Goal: Information Seeking & Learning: Learn about a topic

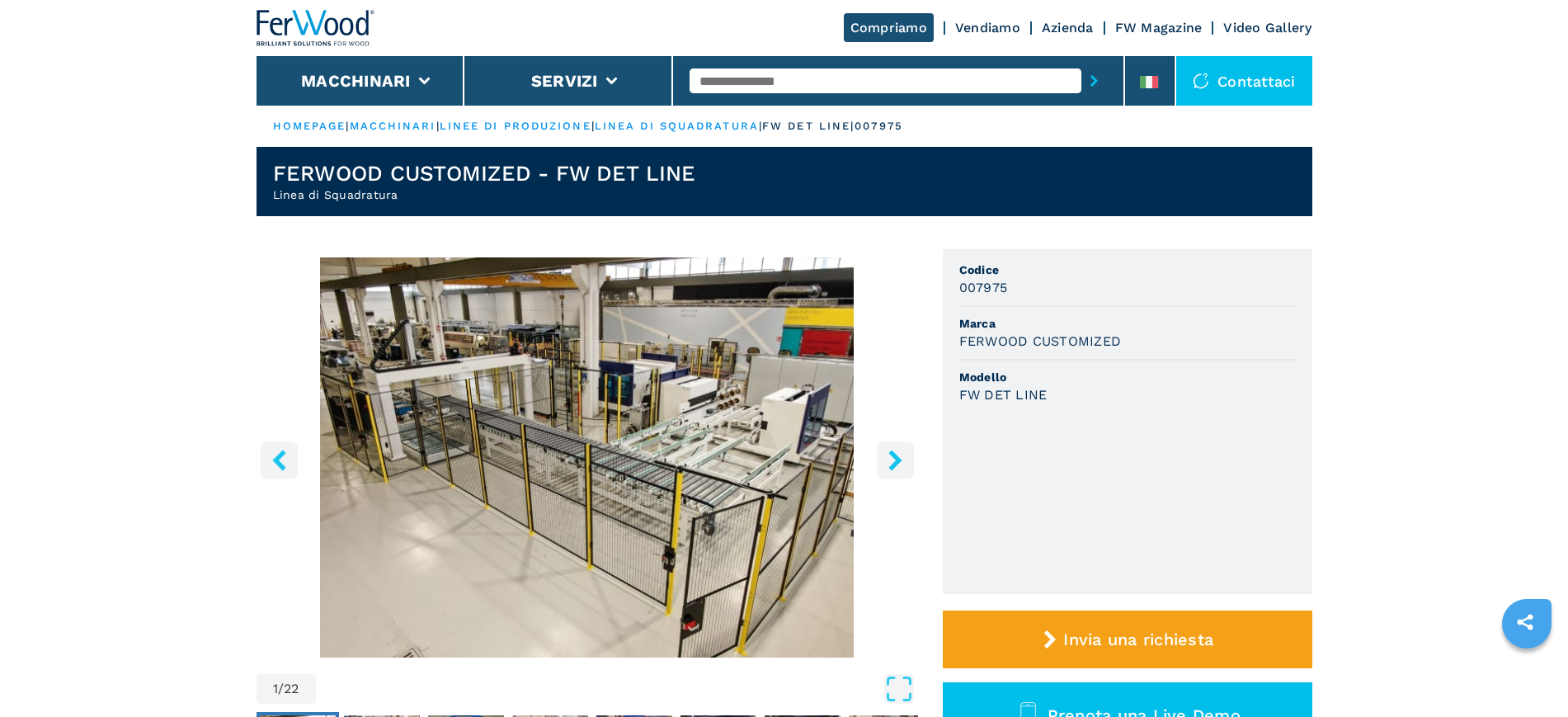
click at [757, 83] on input "text" at bounding box center [885, 80] width 392 height 24
click at [395, 61] on li "Macchinari" at bounding box center [361, 81] width 209 height 50
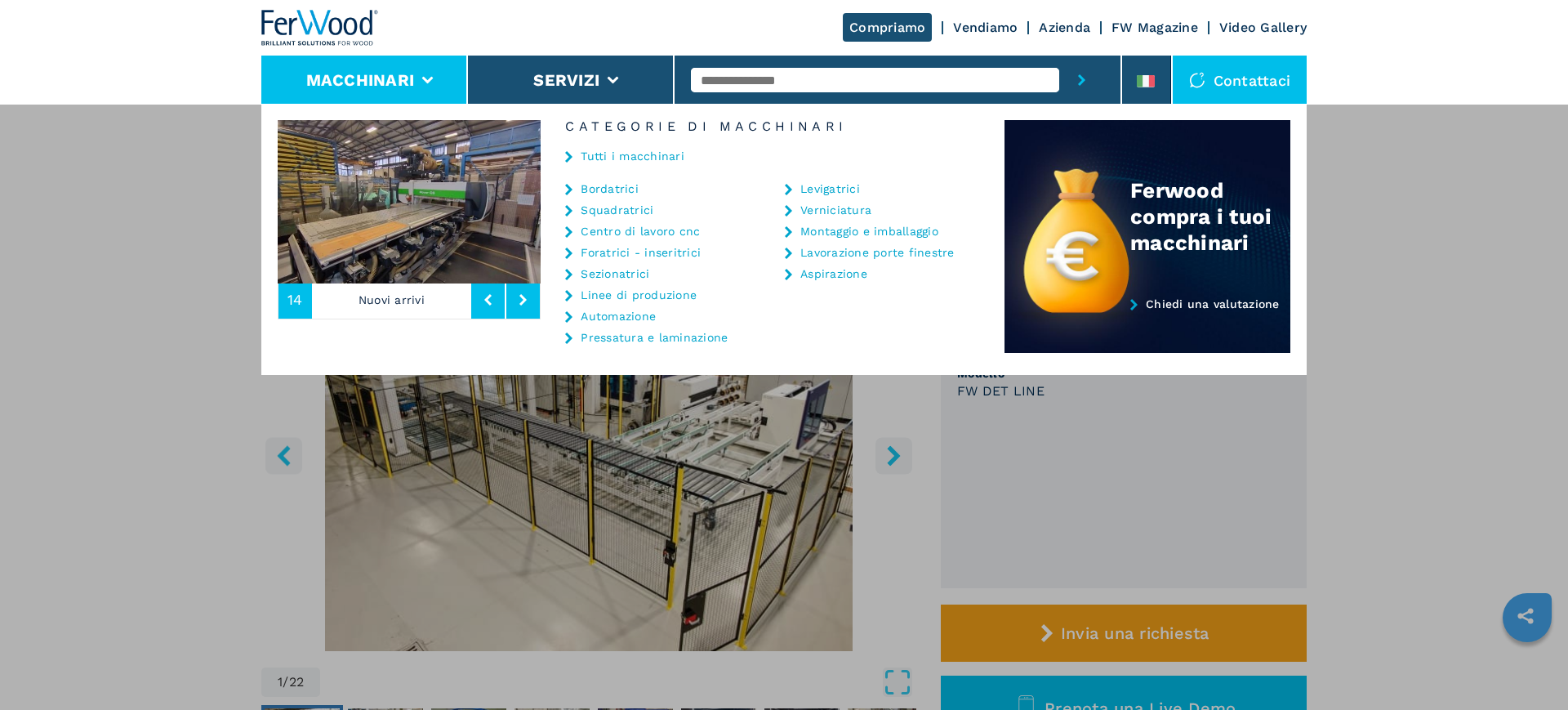
click at [630, 185] on link "Bordatrici" at bounding box center [610, 189] width 58 height 12
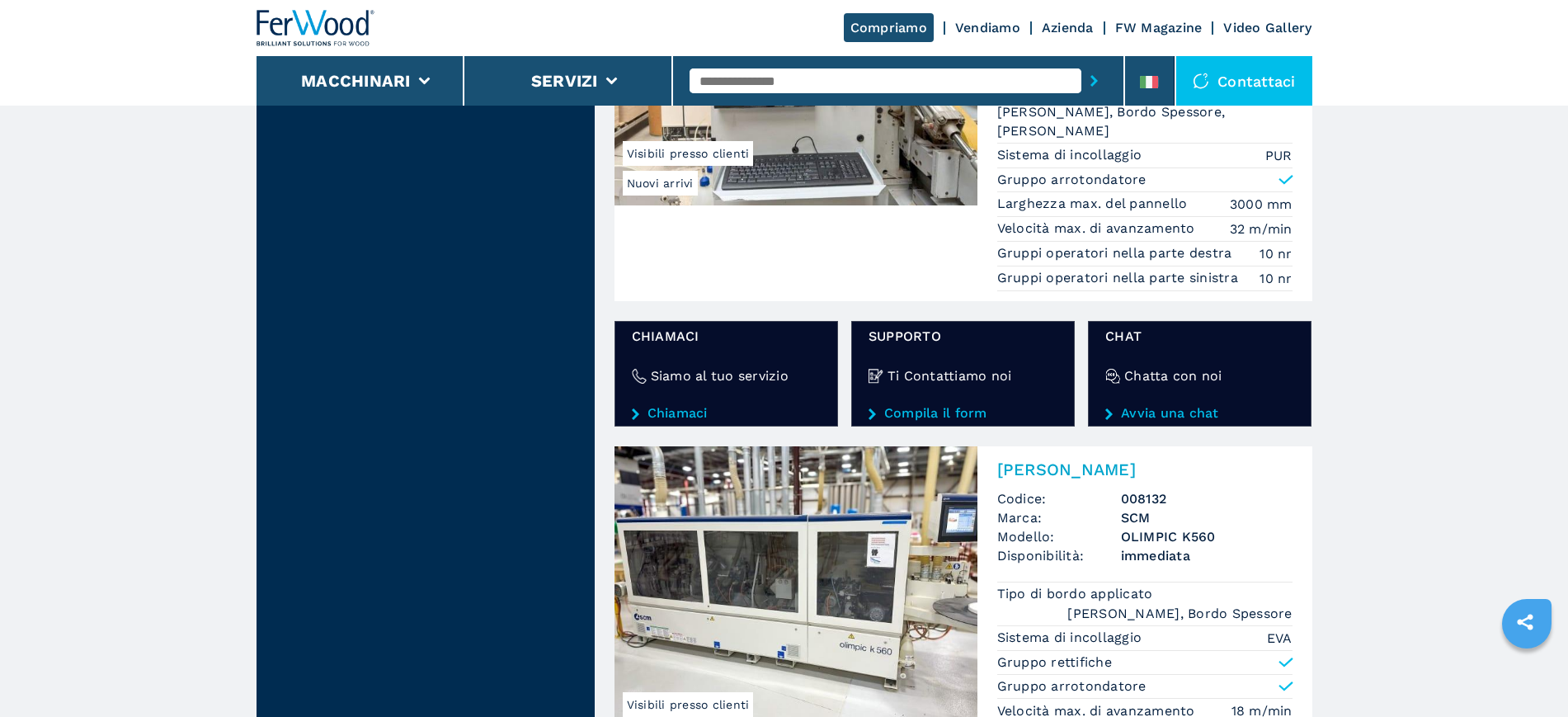
scroll to position [3093, 0]
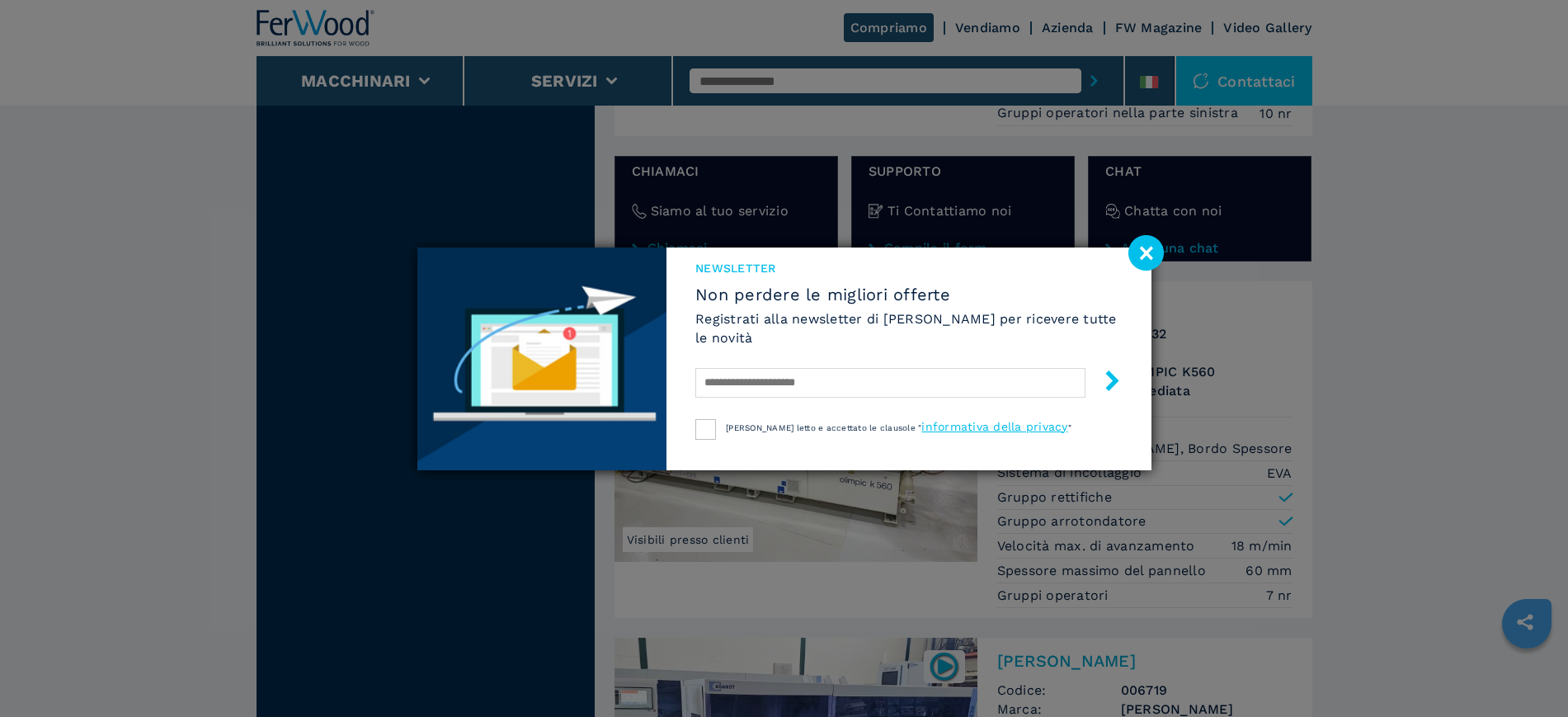
click at [1138, 251] on image at bounding box center [1146, 253] width 35 height 35
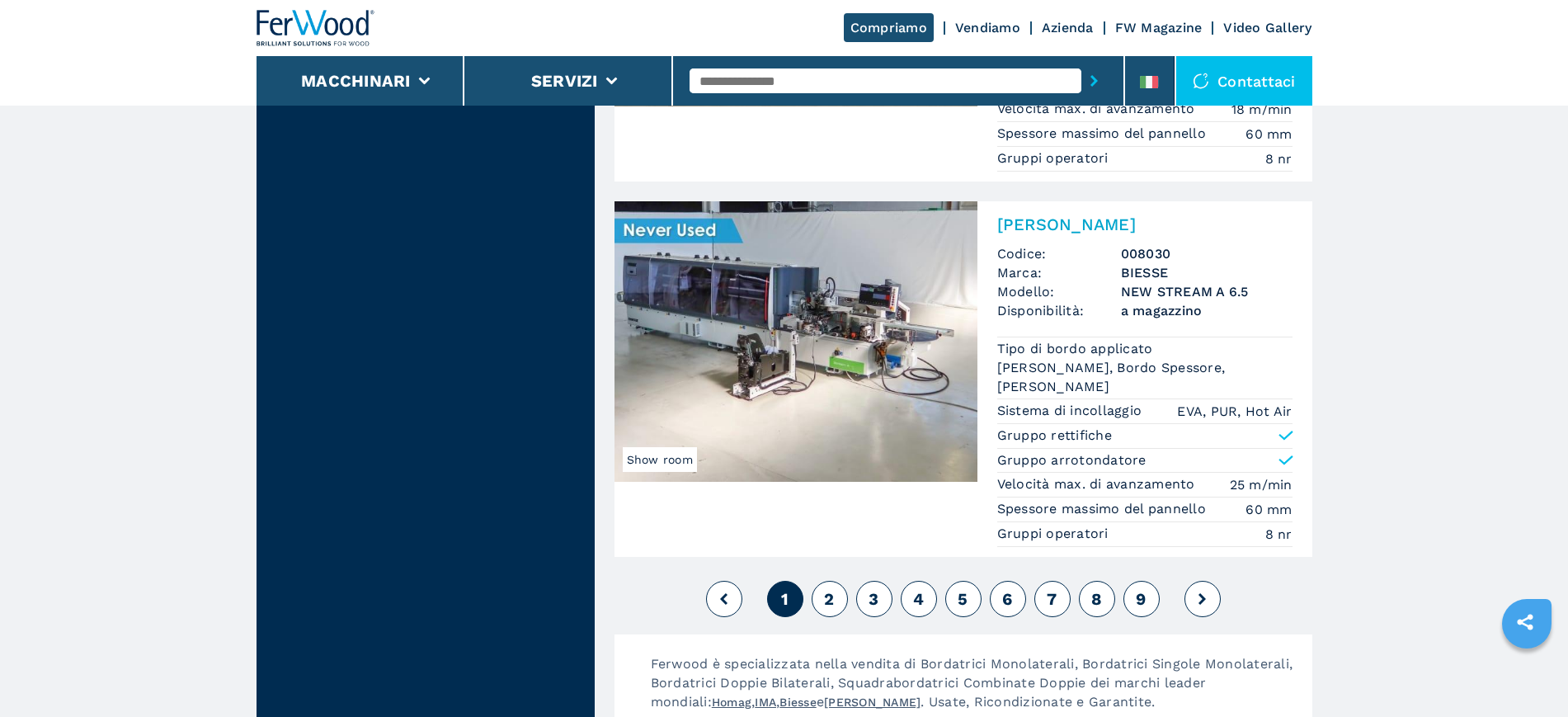
scroll to position [4227, 0]
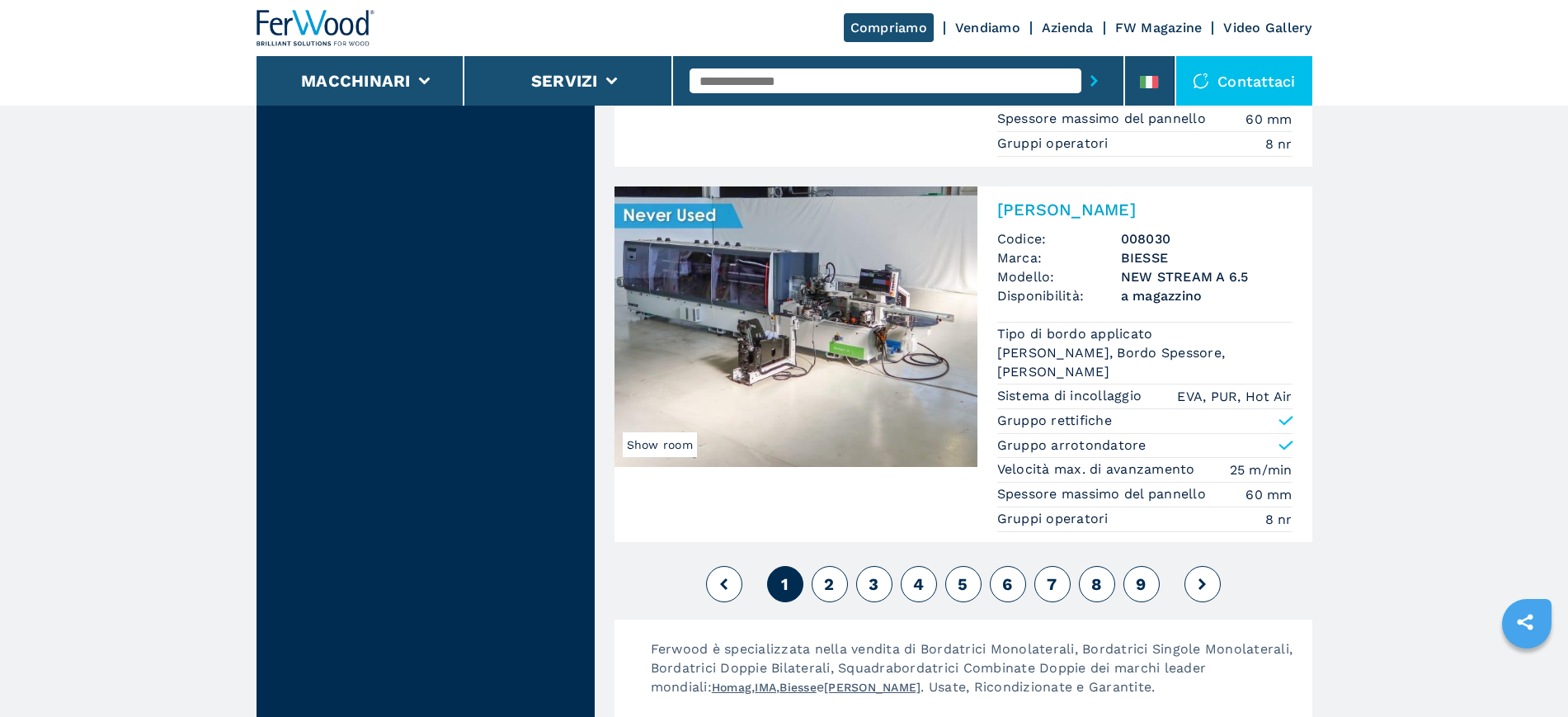
click at [834, 574] on span "2" at bounding box center [829, 583] width 10 height 19
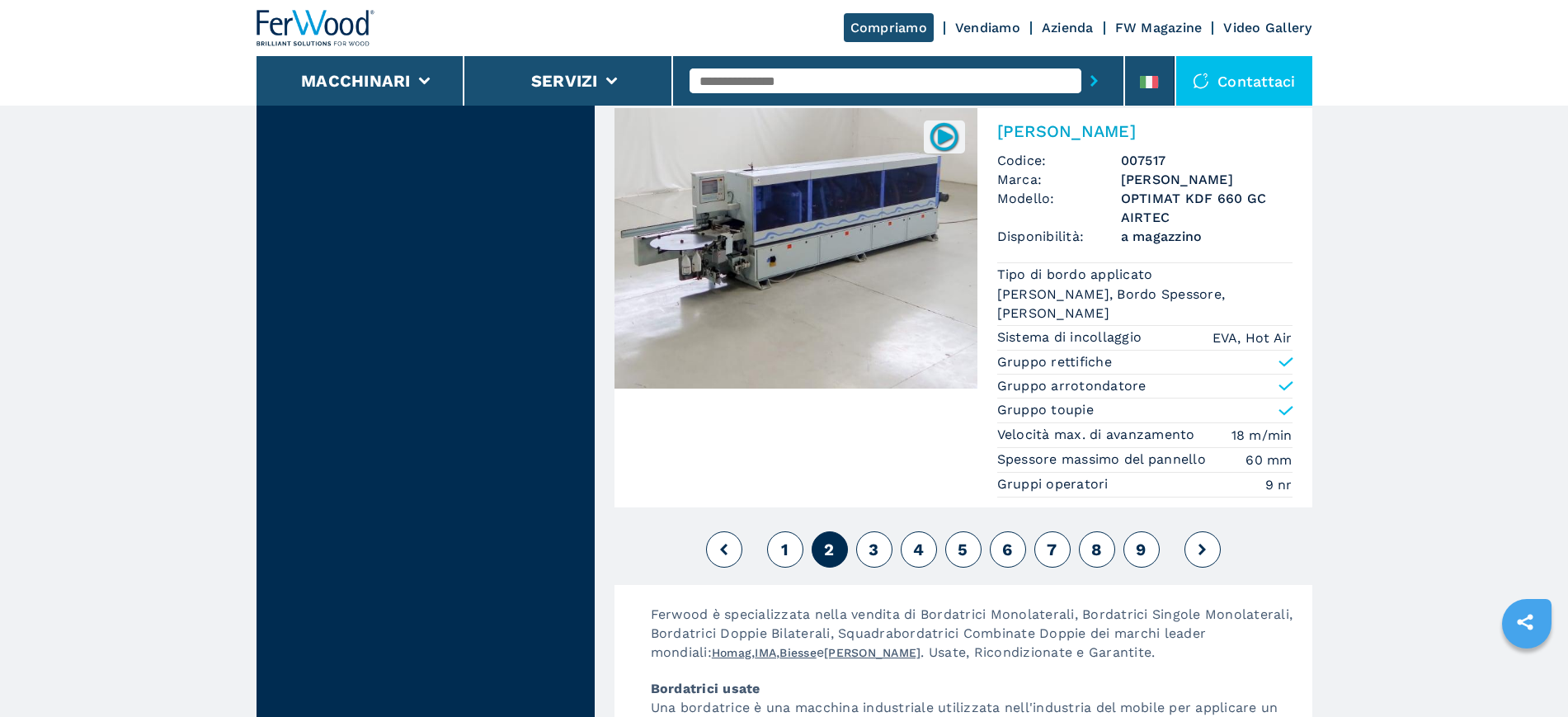
scroll to position [4536, 0]
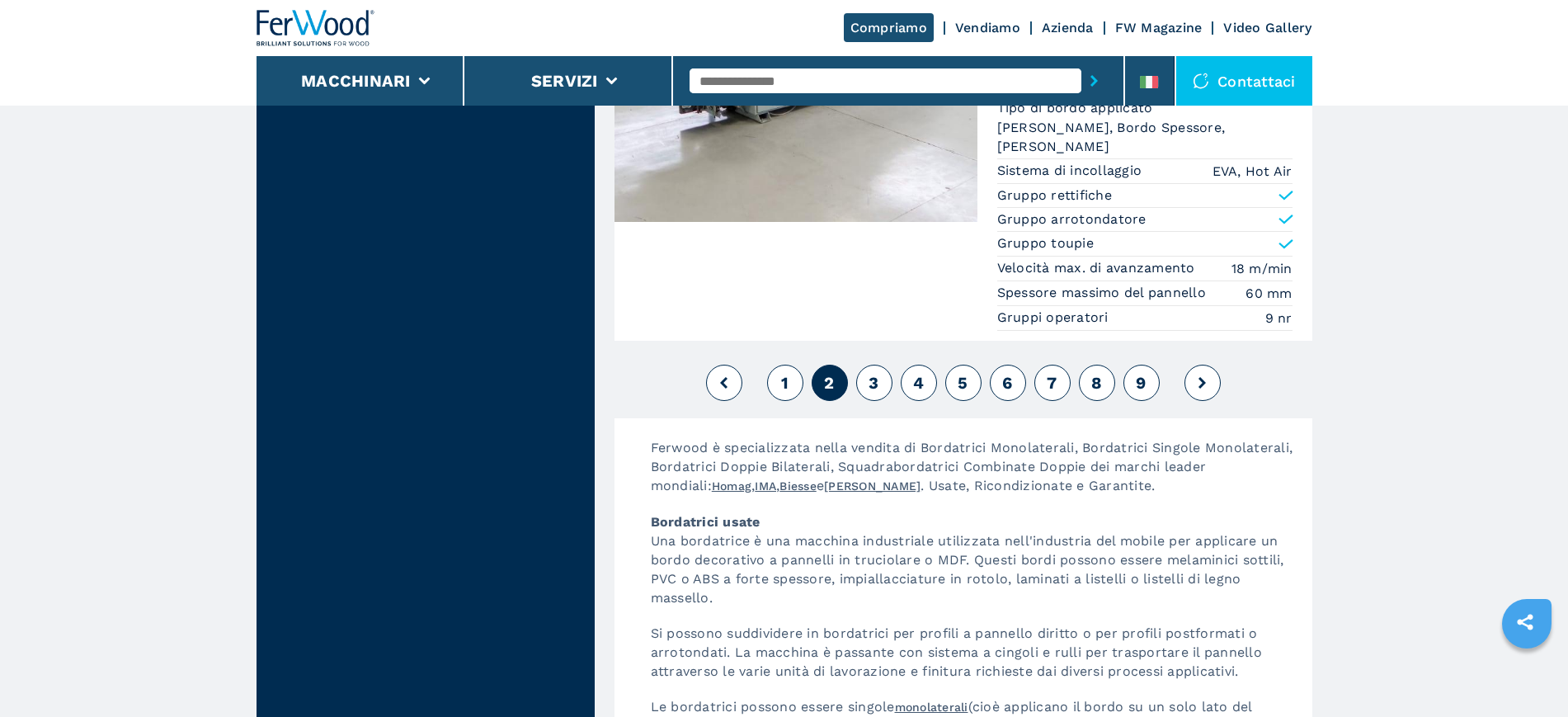
click at [867, 365] on button "3" at bounding box center [874, 383] width 36 height 36
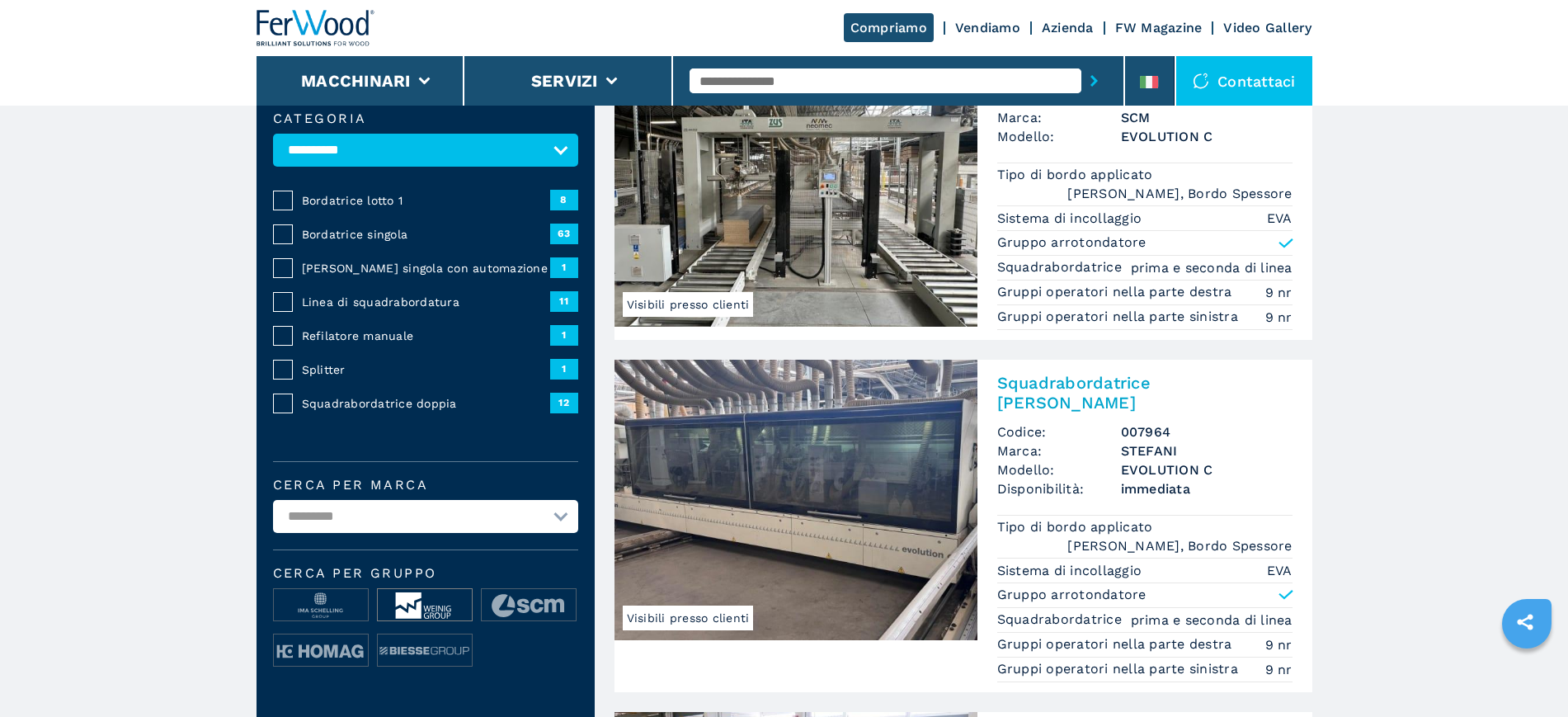
scroll to position [103, 0]
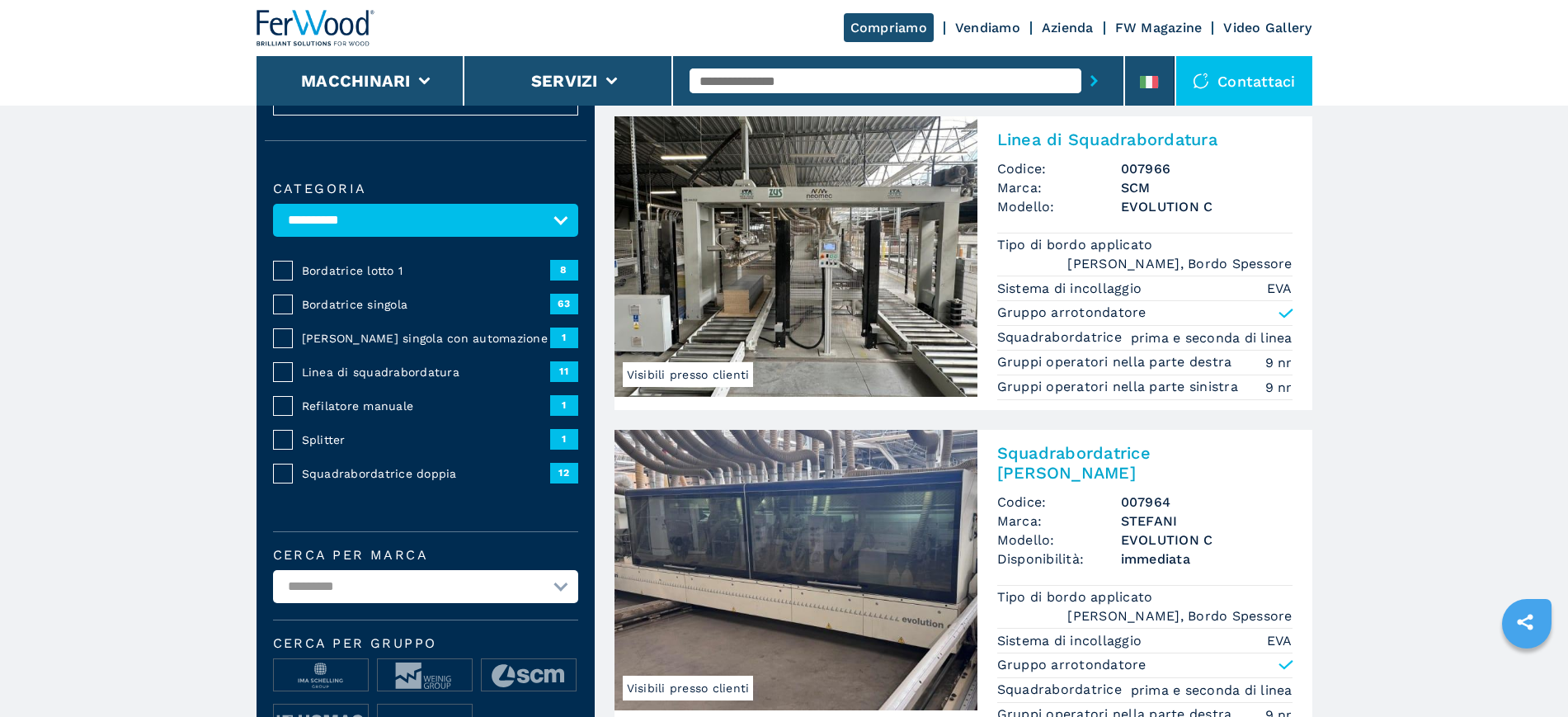
click at [377, 312] on span "Bordatrice singola" at bounding box center [425, 304] width 249 height 17
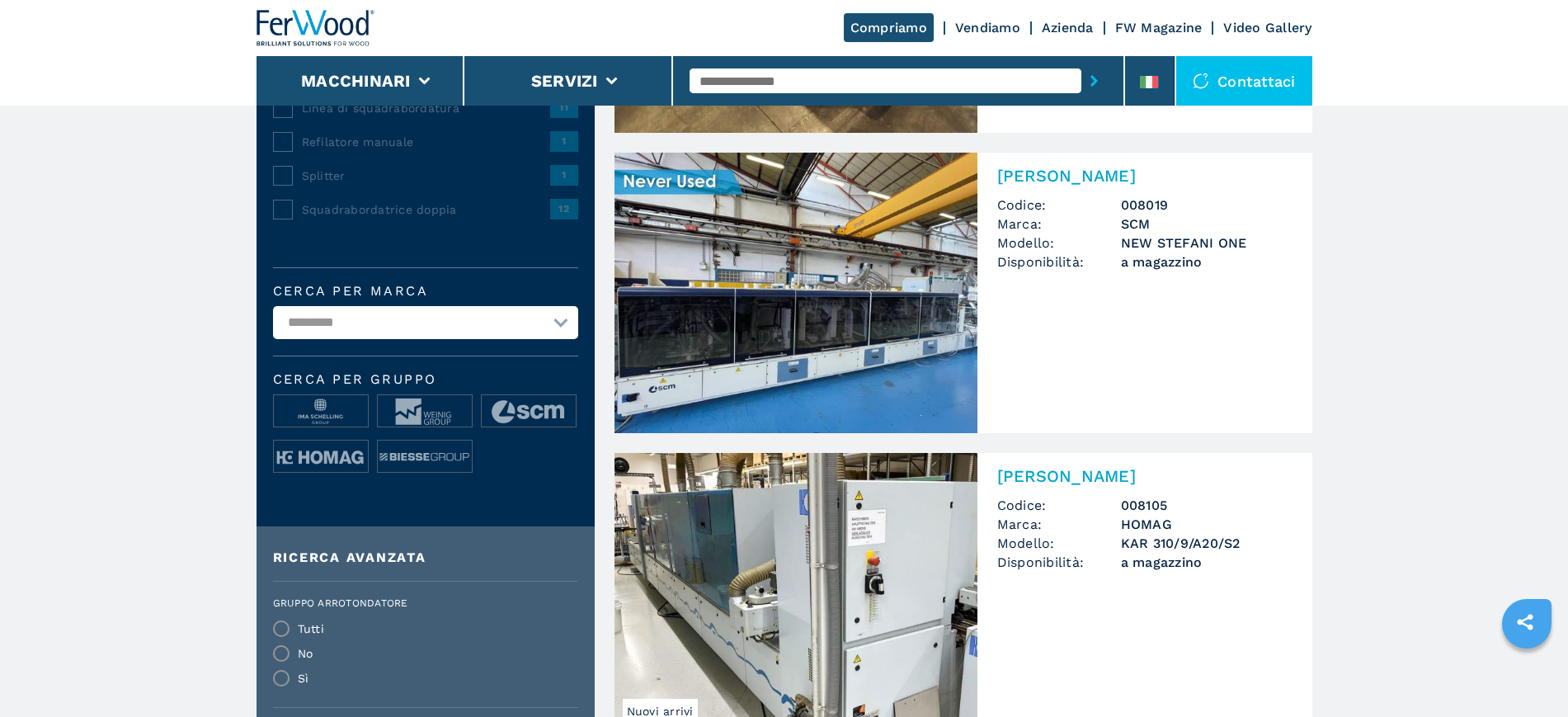
scroll to position [412, 0]
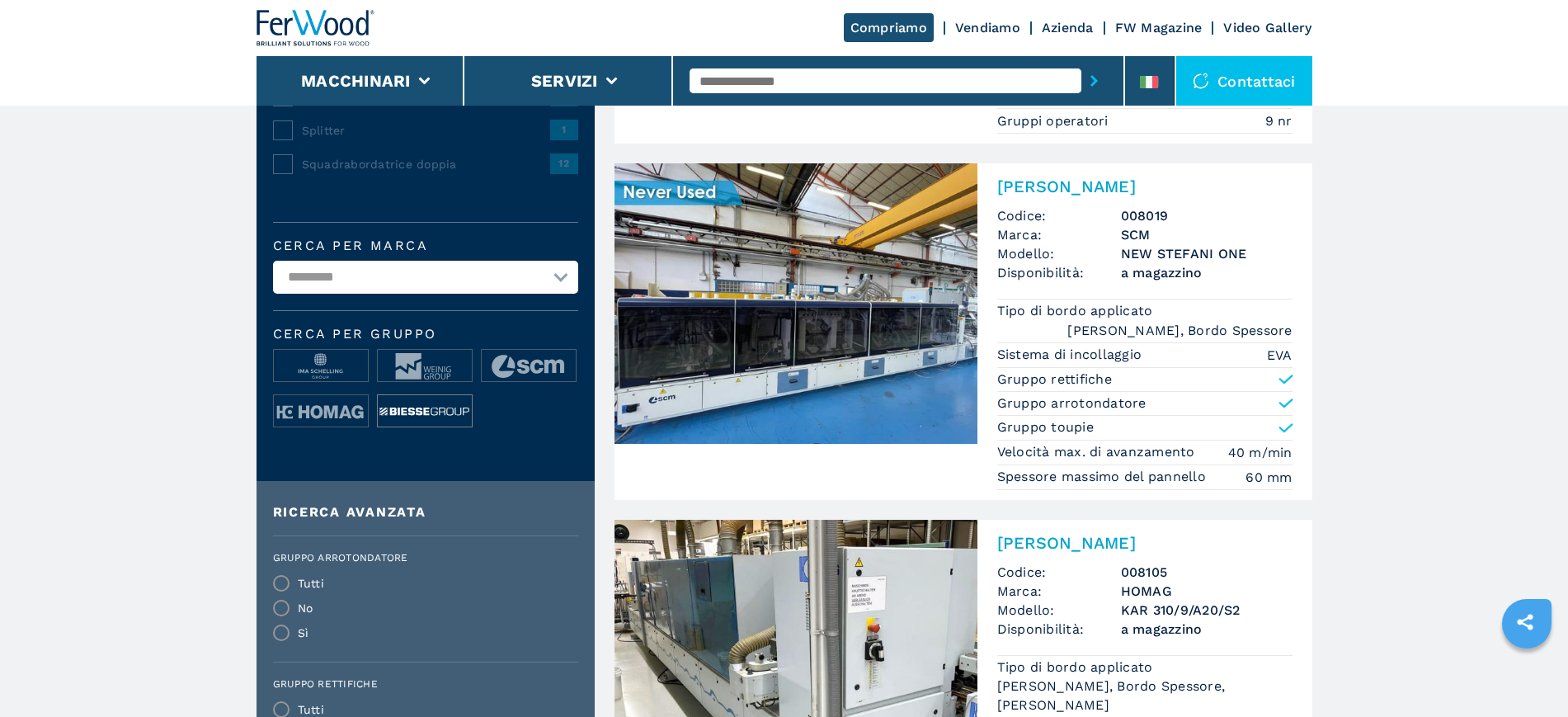
click at [403, 419] on img at bounding box center [425, 411] width 94 height 33
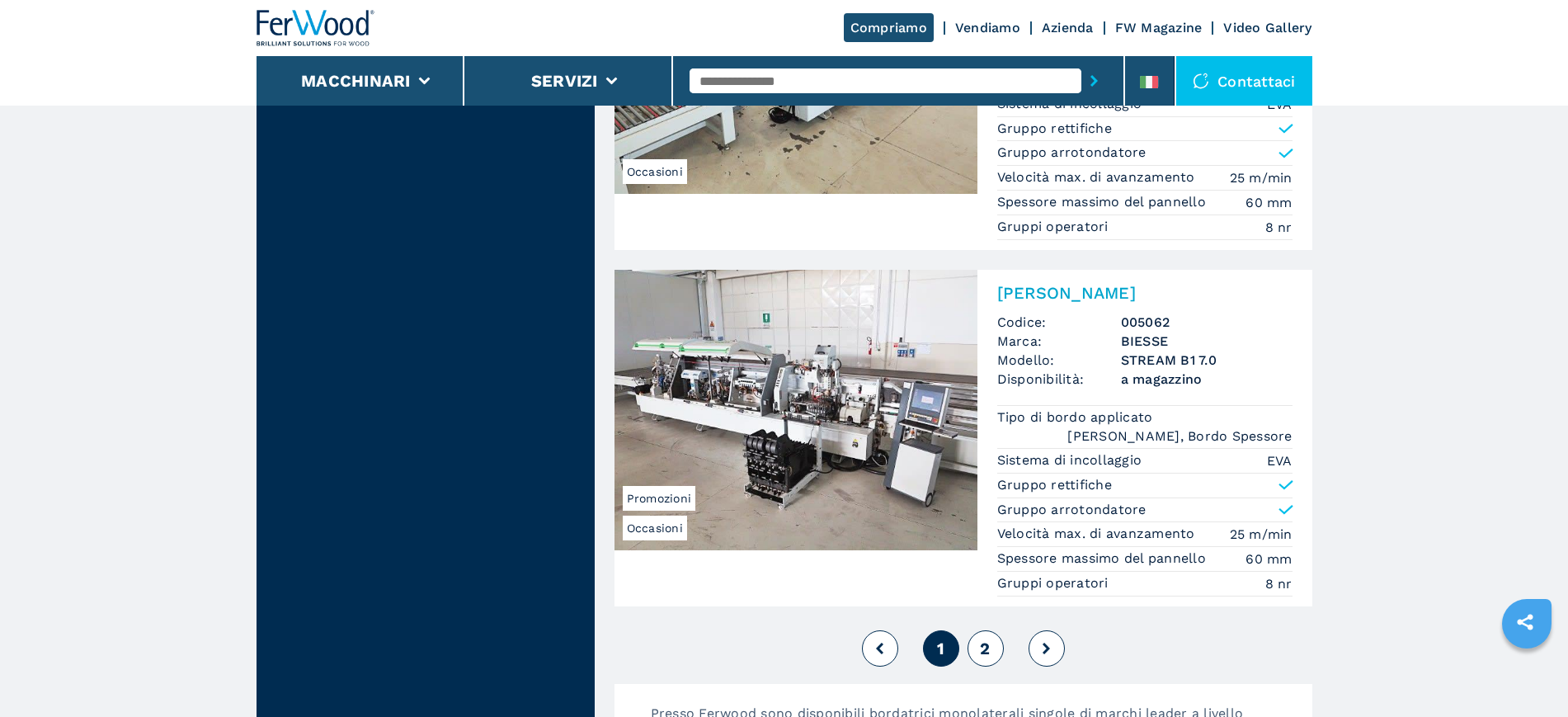
scroll to position [4330, 0]
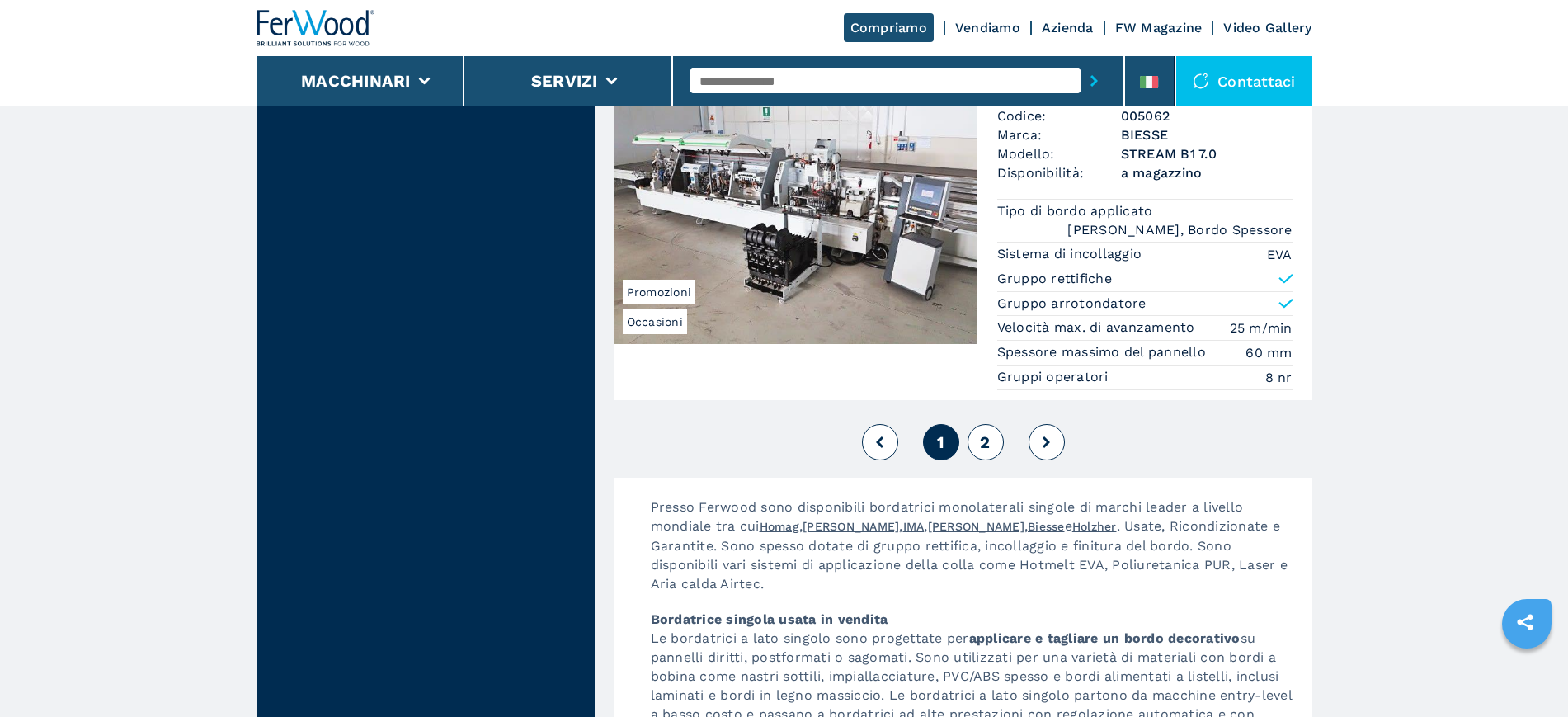
click at [973, 431] on button "2" at bounding box center [985, 441] width 36 height 36
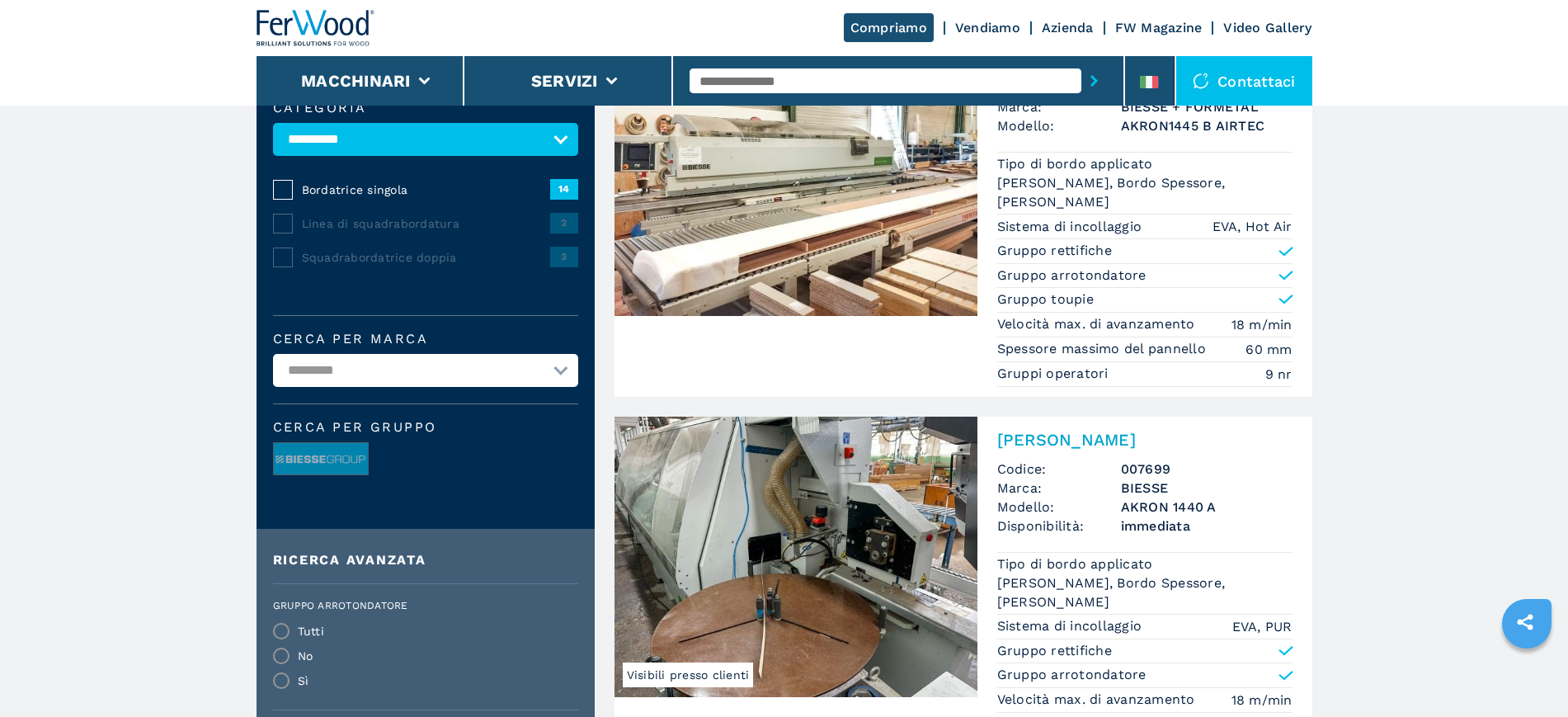
scroll to position [309, 0]
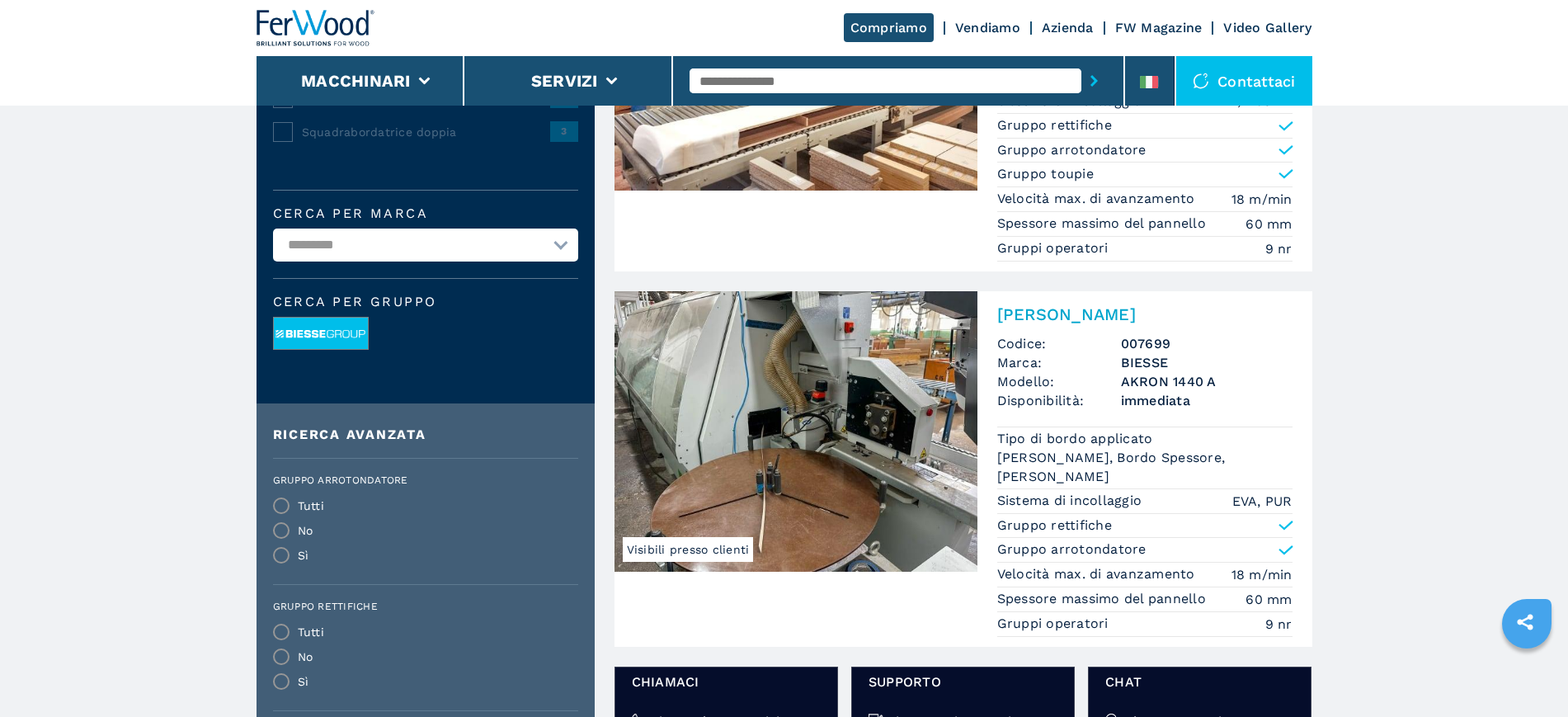
click at [321, 342] on img at bounding box center [321, 334] width 94 height 33
click at [393, 256] on select "**********" at bounding box center [425, 244] width 305 height 33
click at [273, 240] on select "**********" at bounding box center [425, 244] width 305 height 33
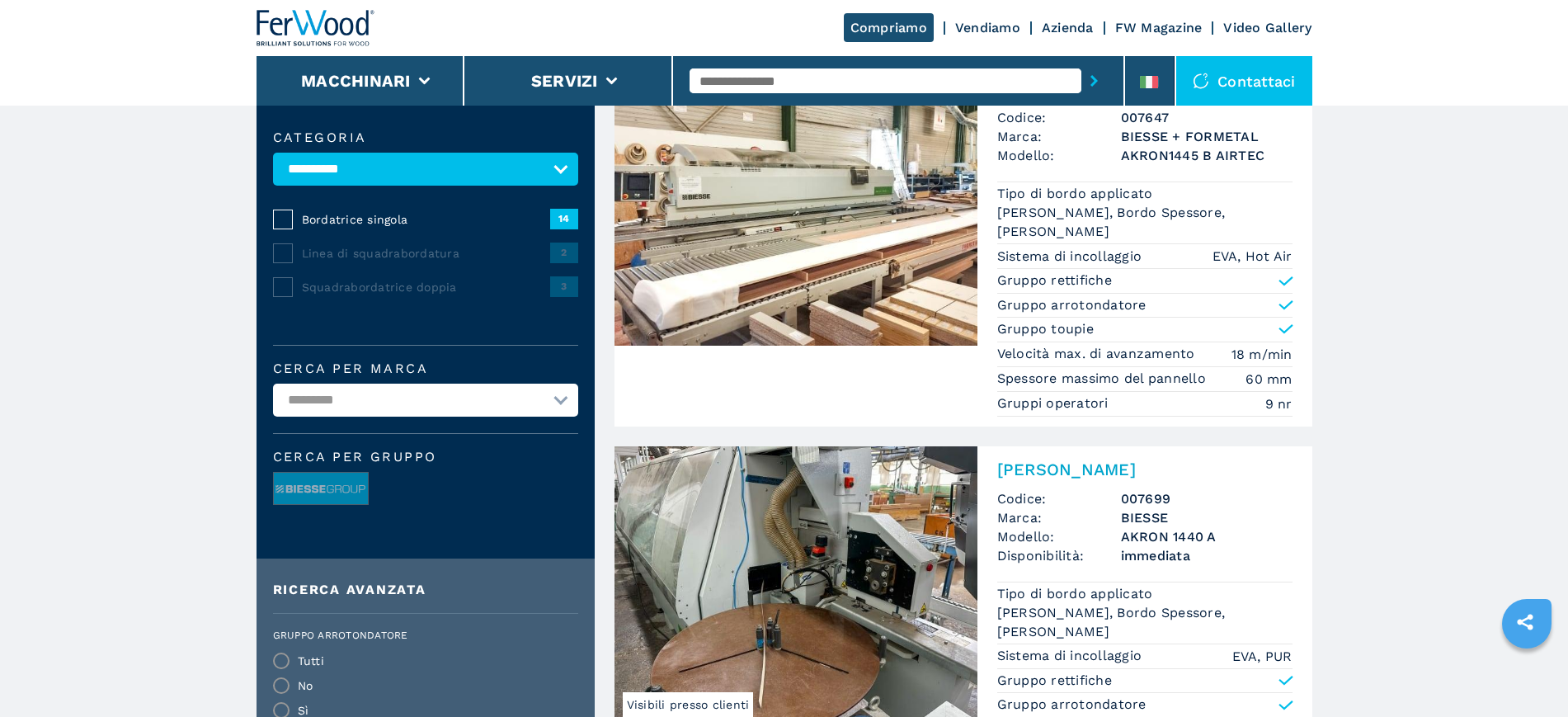
scroll to position [0, 0]
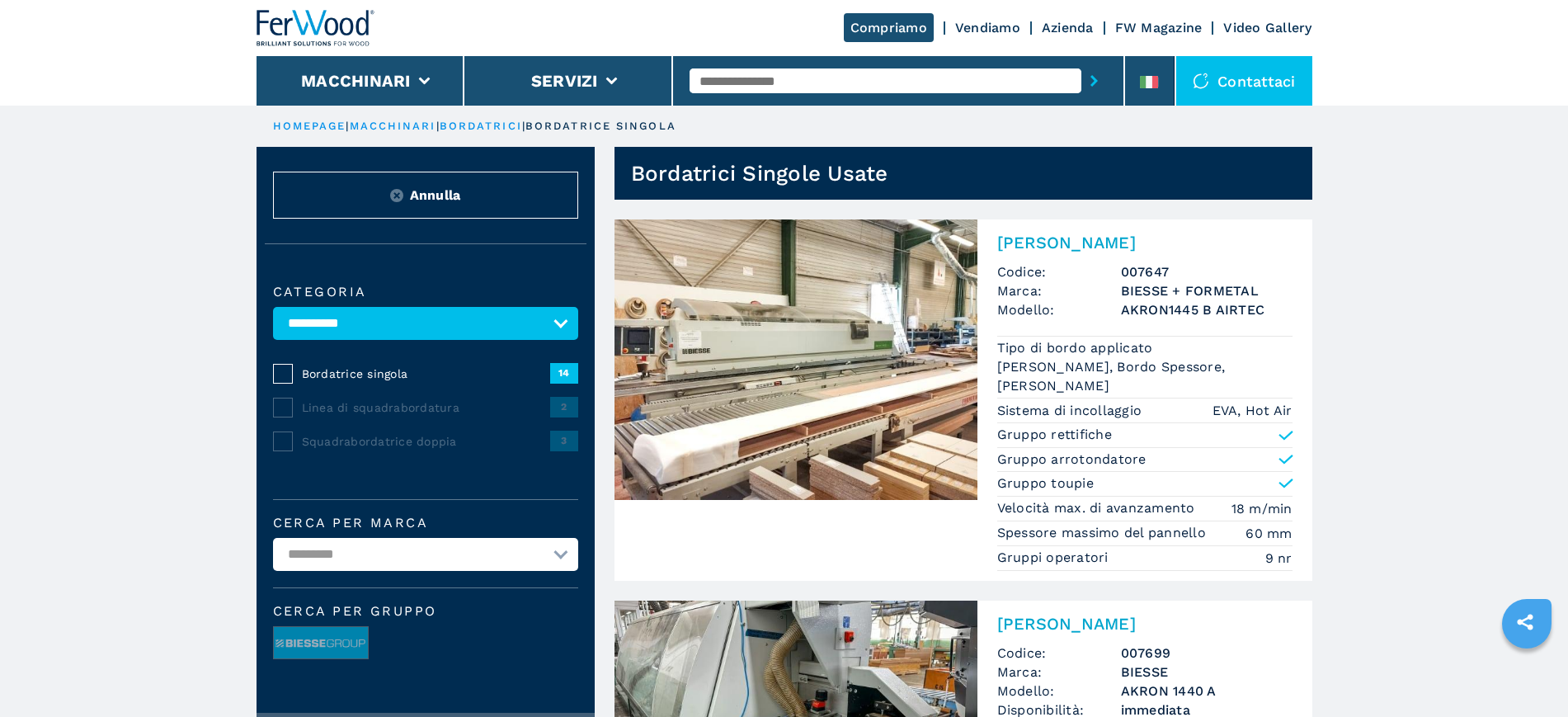
drag, startPoint x: 420, startPoint y: 250, endPoint x: 429, endPoint y: 267, distance: 19.2
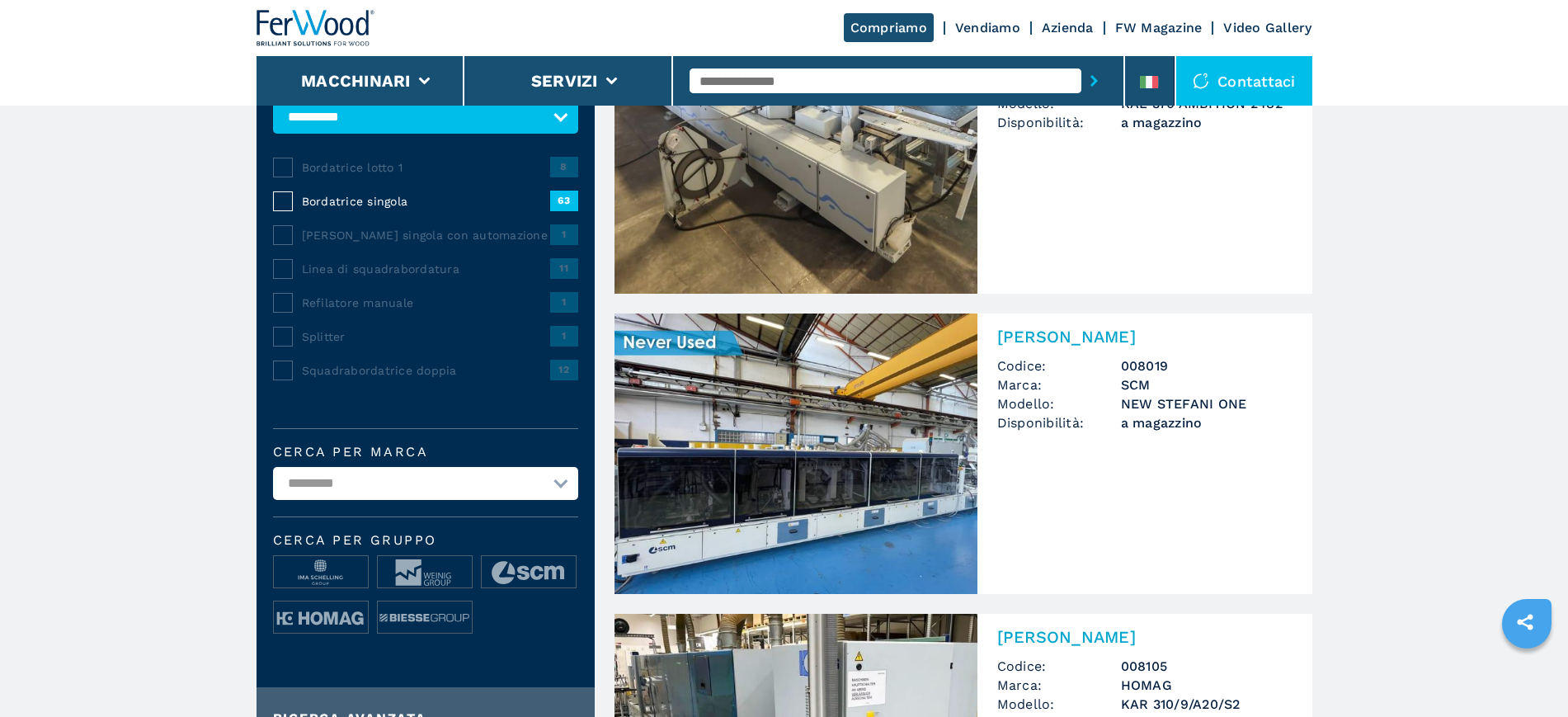
scroll to position [412, 0]
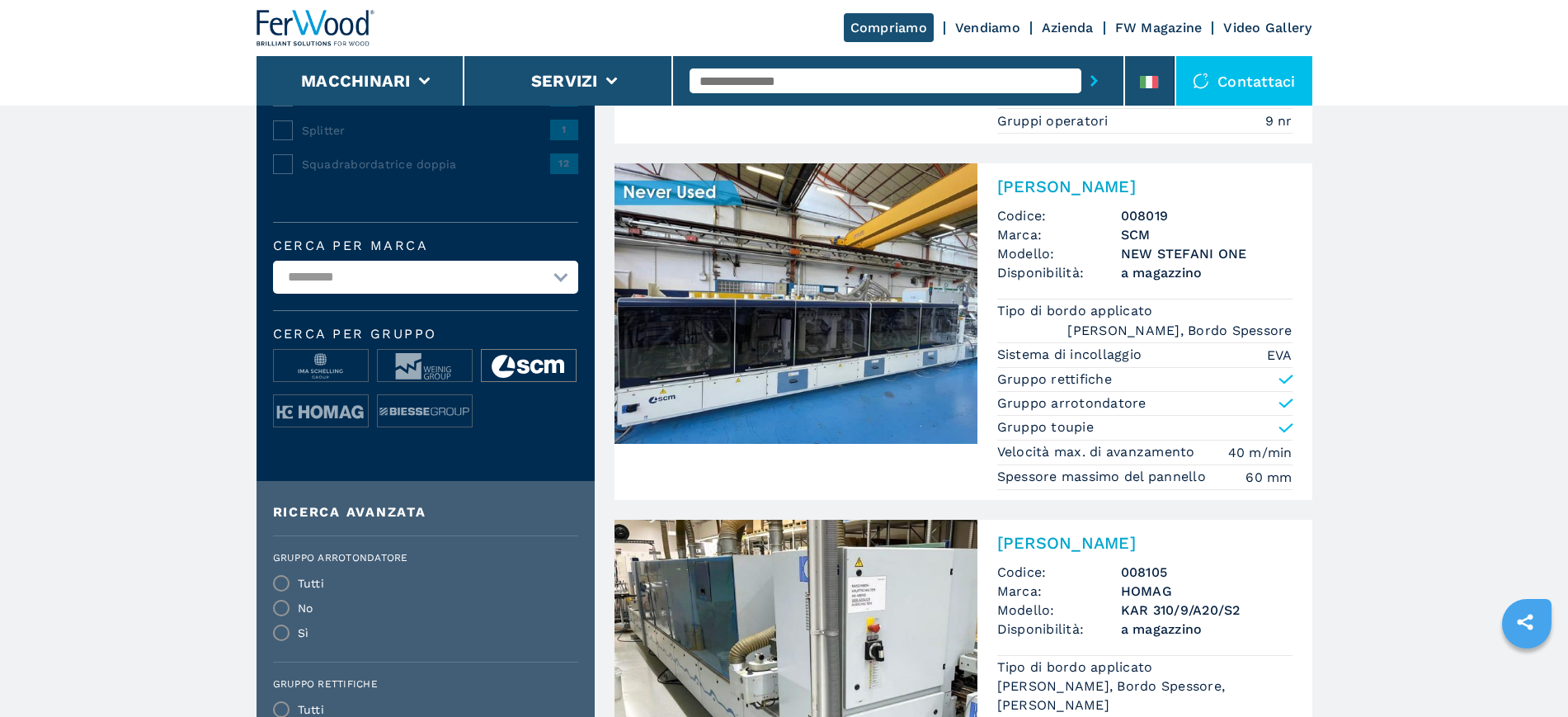
click at [565, 377] on img at bounding box center [529, 366] width 94 height 33
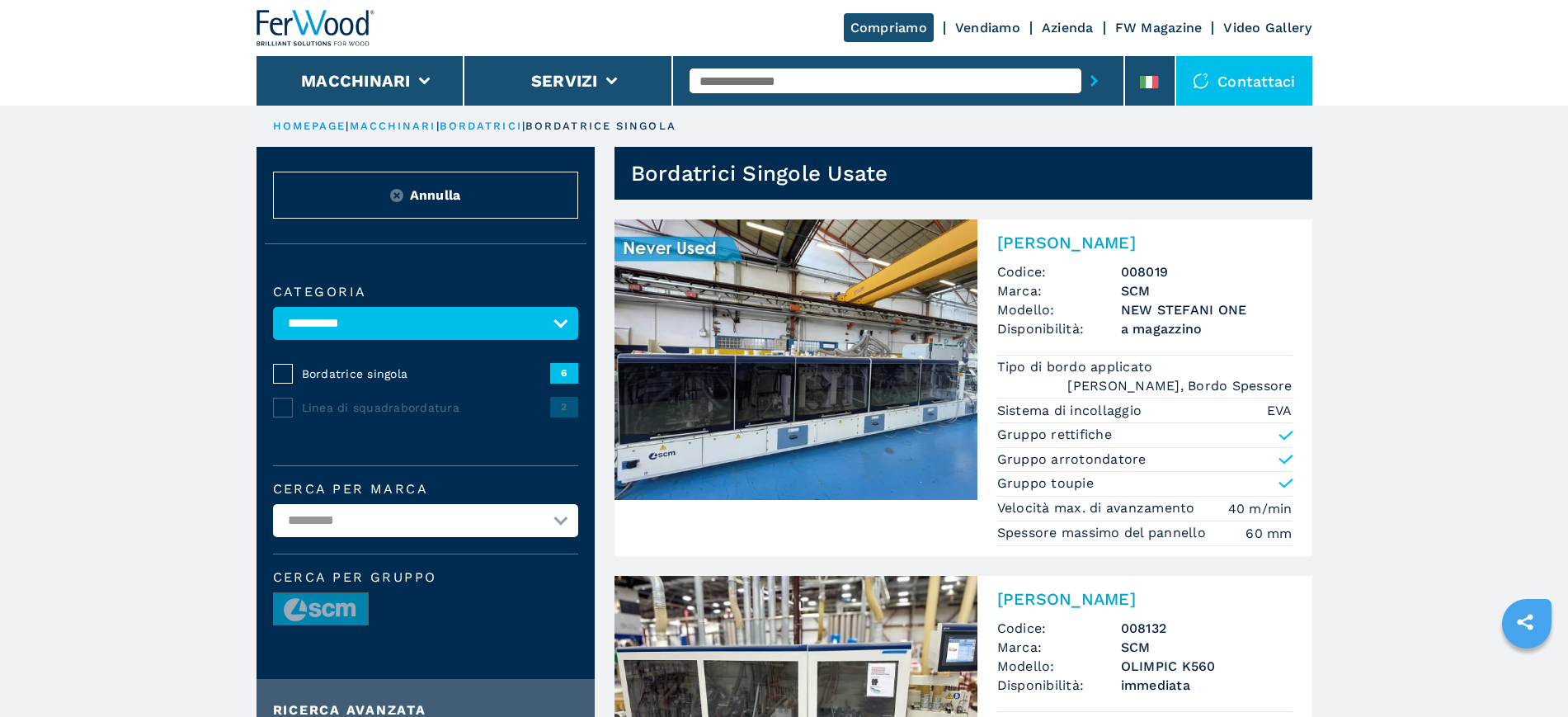
drag, startPoint x: 361, startPoint y: 123, endPoint x: 408, endPoint y: 185, distance: 77.8
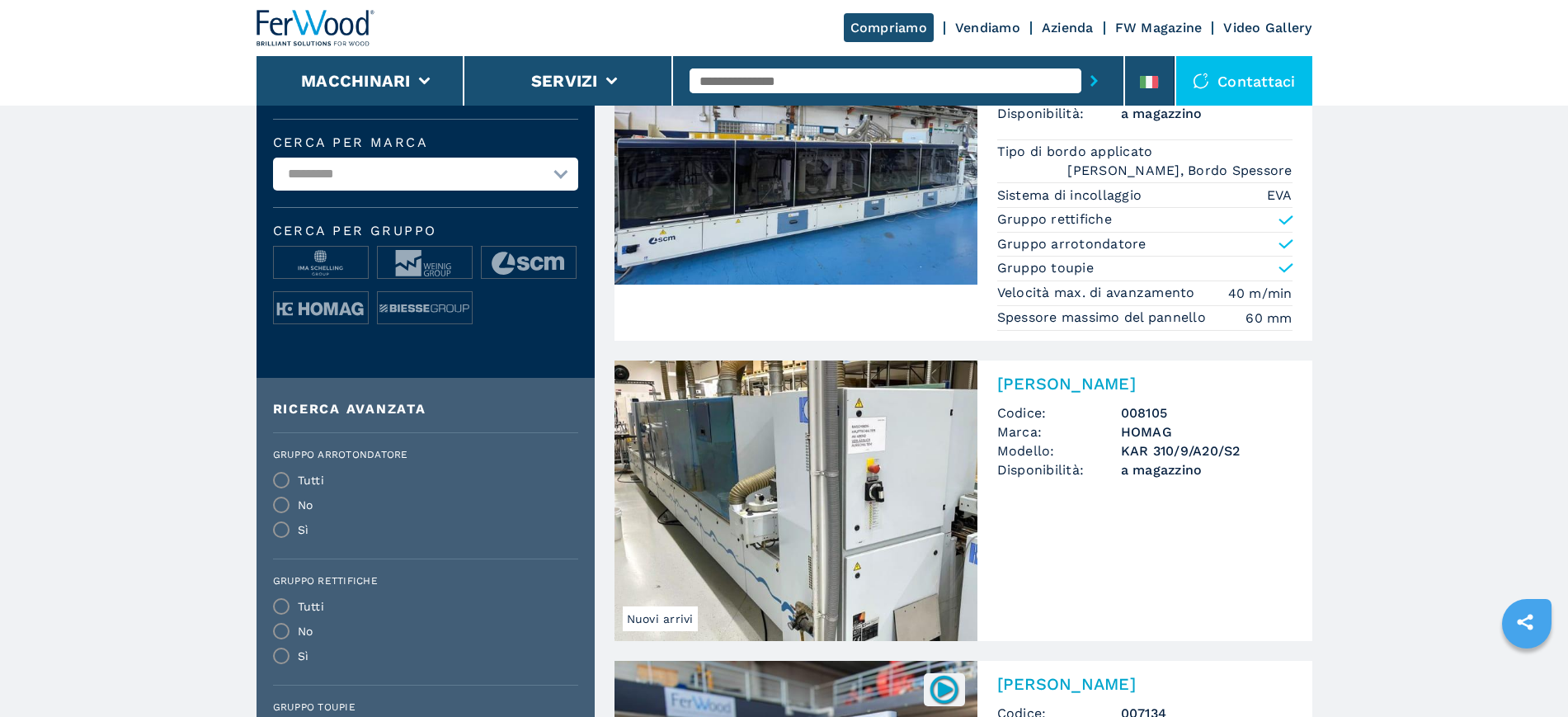
scroll to position [571, 0]
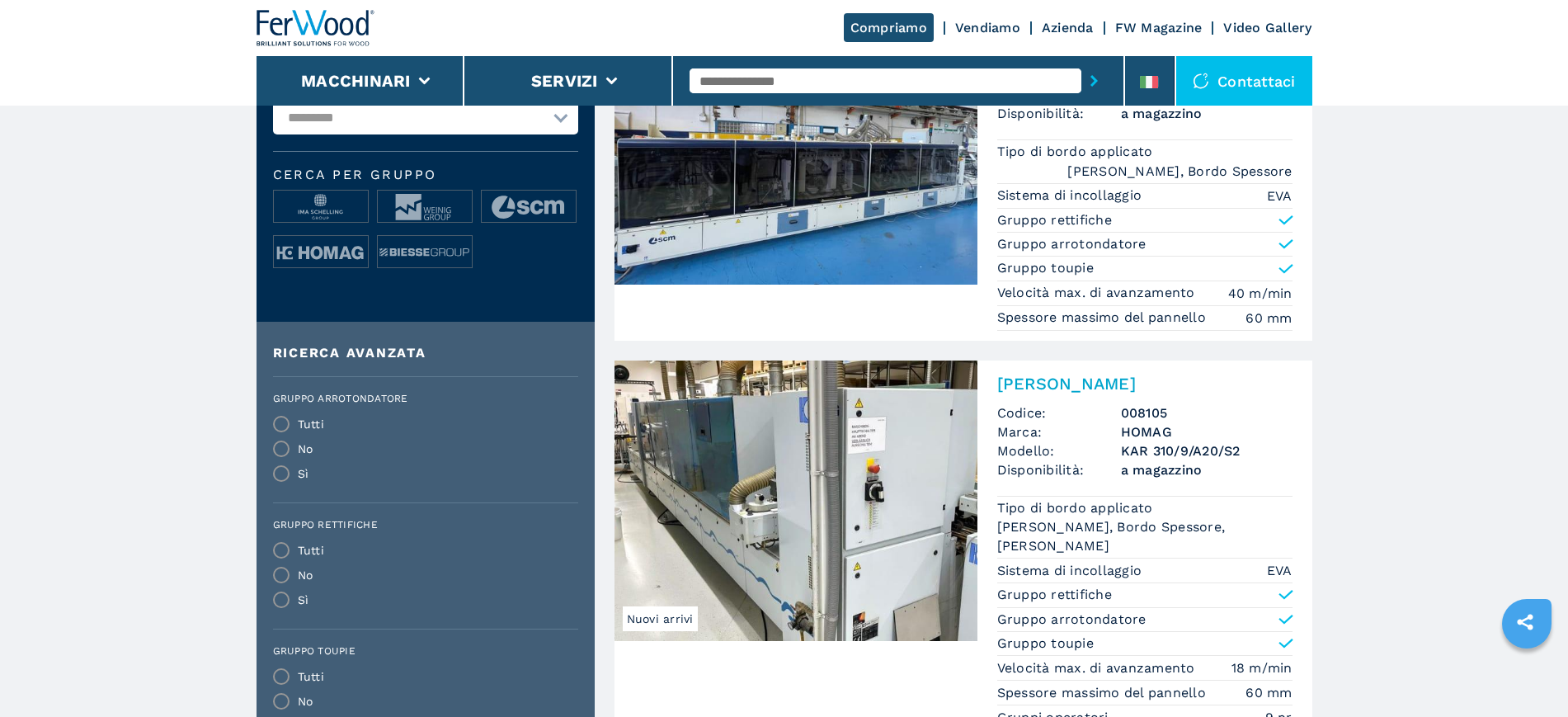
click at [329, 313] on div "**********" at bounding box center [425, 5] width 338 height 633
click at [325, 265] on img at bounding box center [321, 252] width 94 height 33
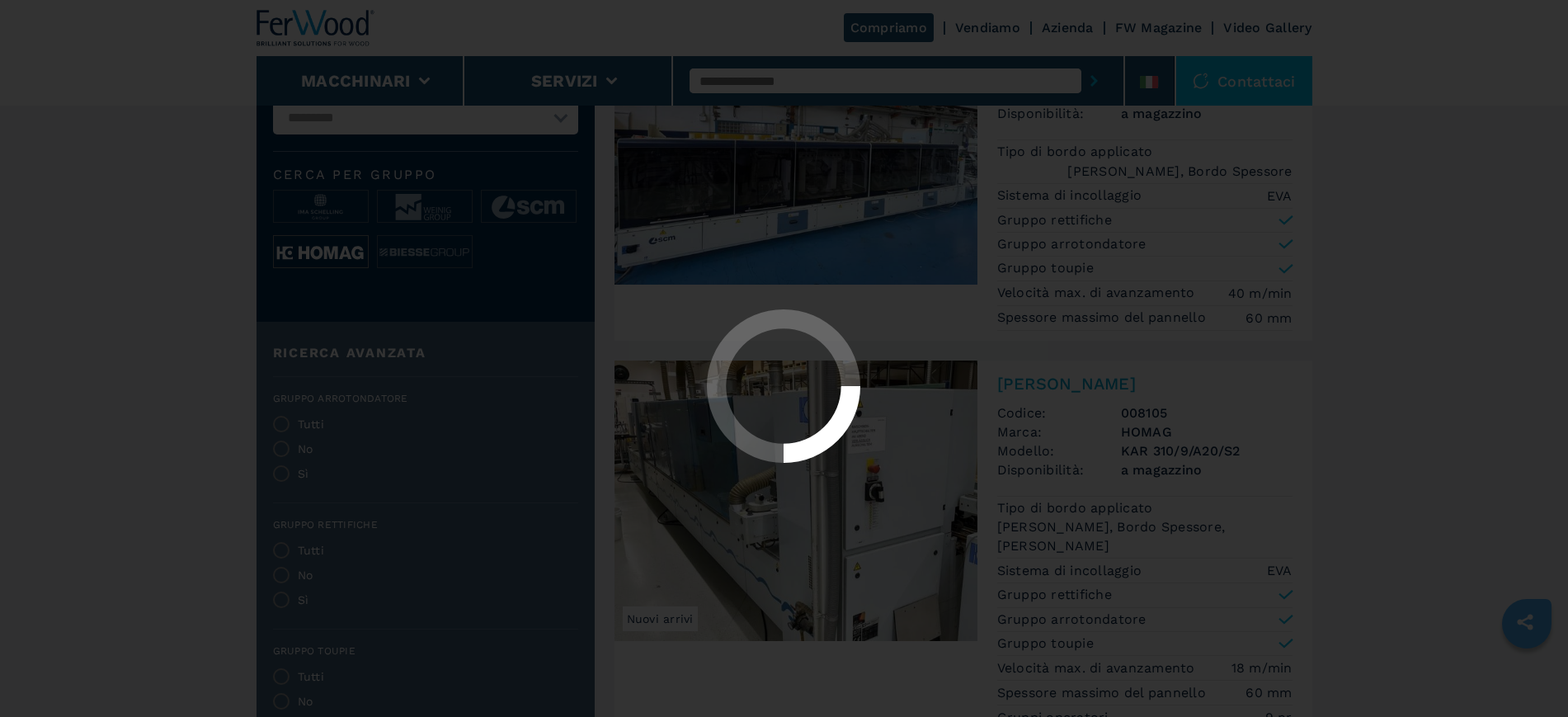
scroll to position [0, 0]
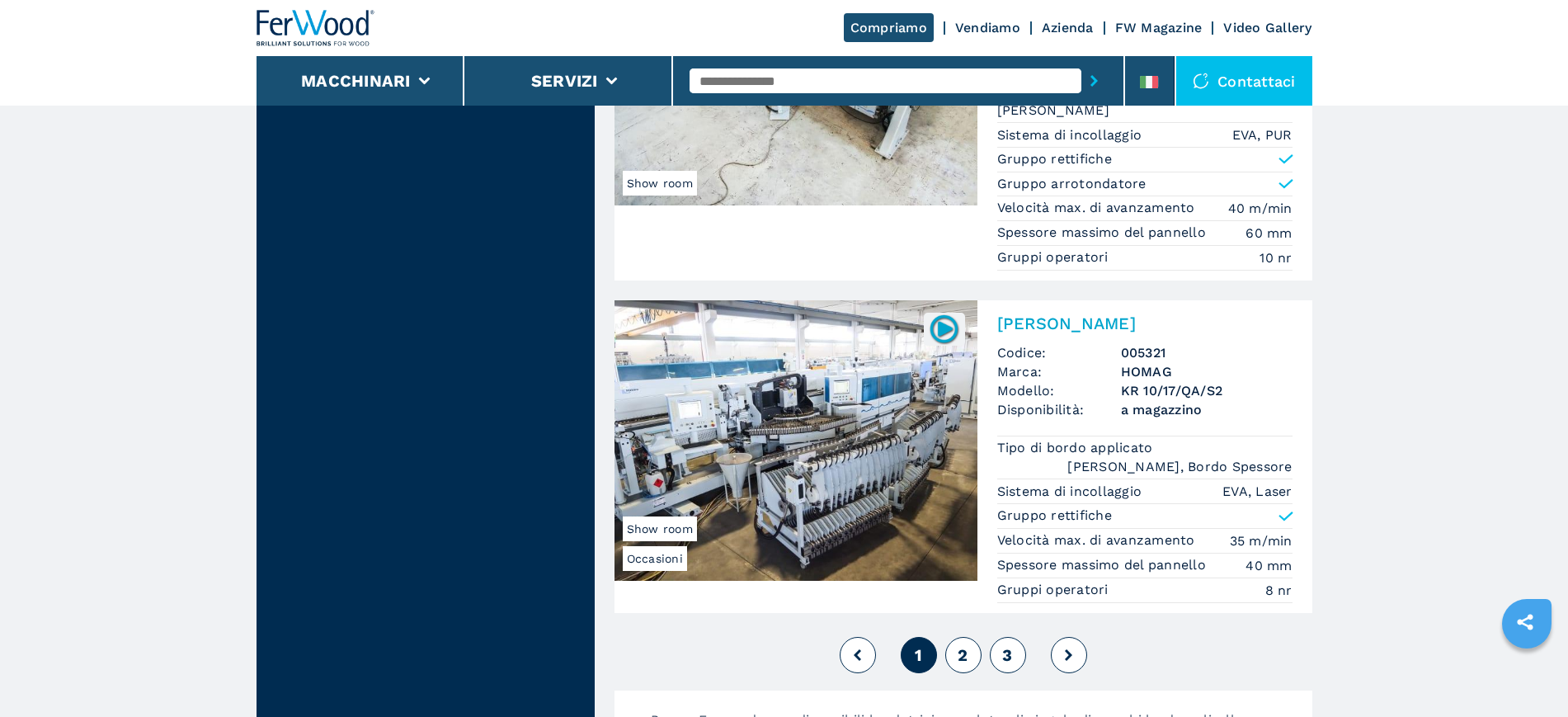
scroll to position [4433, 0]
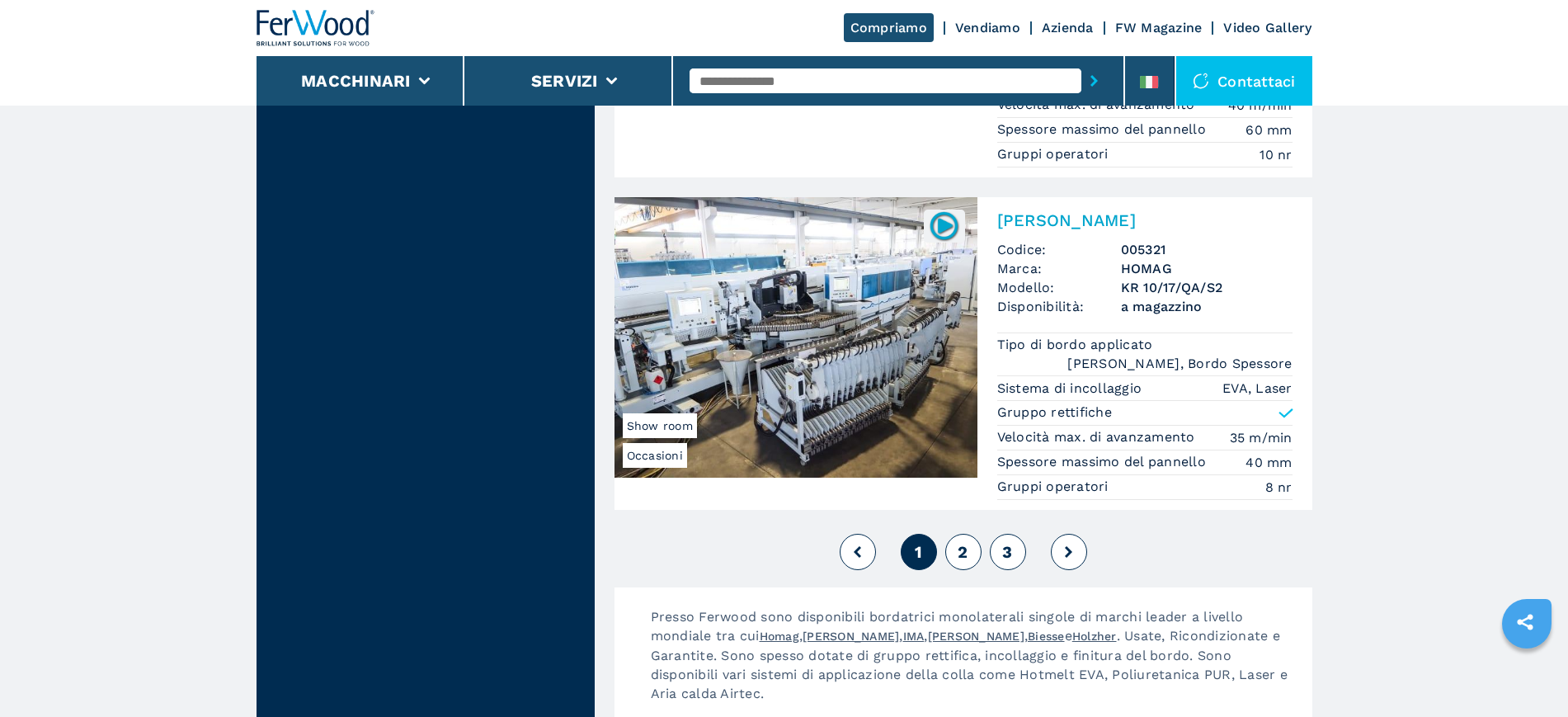
click at [958, 551] on span "2" at bounding box center [963, 551] width 10 height 19
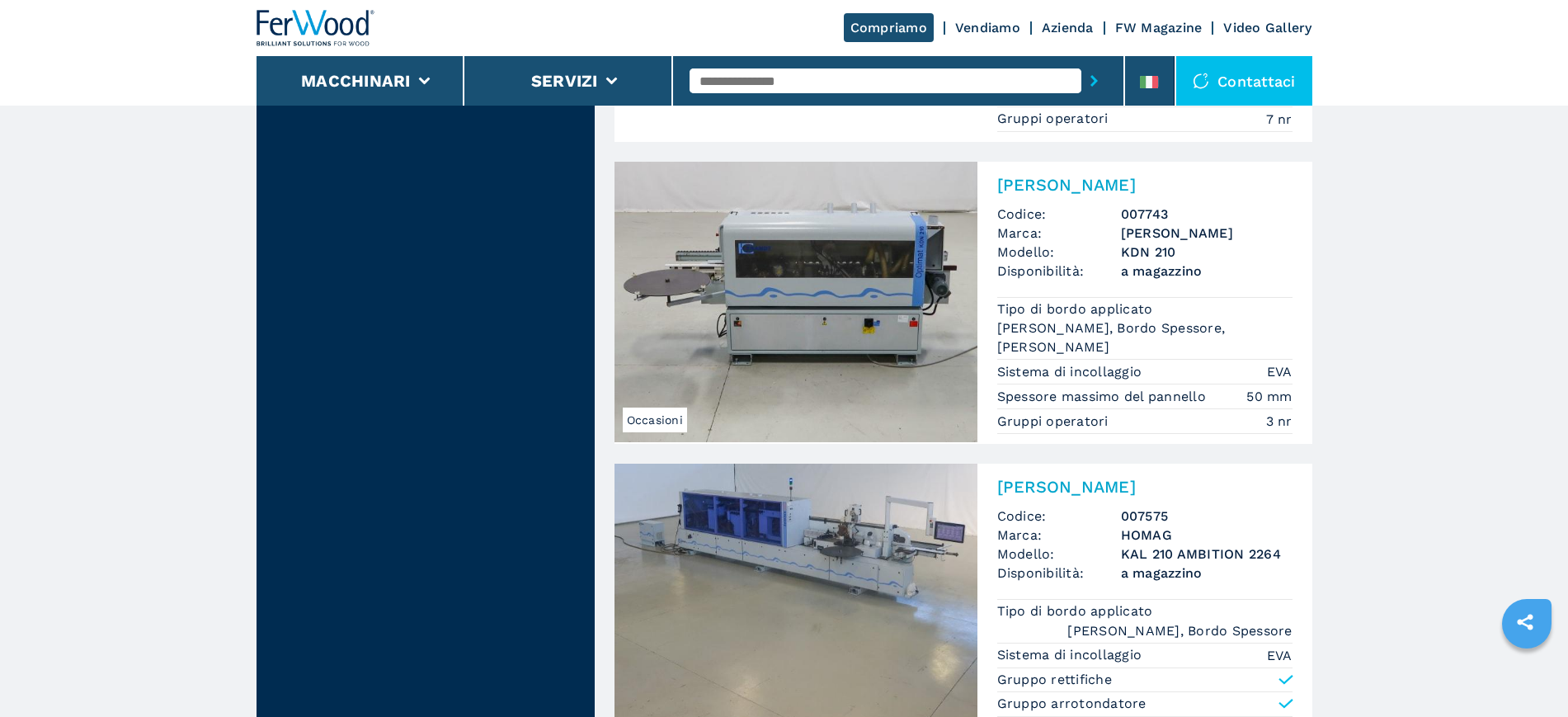
scroll to position [4124, 0]
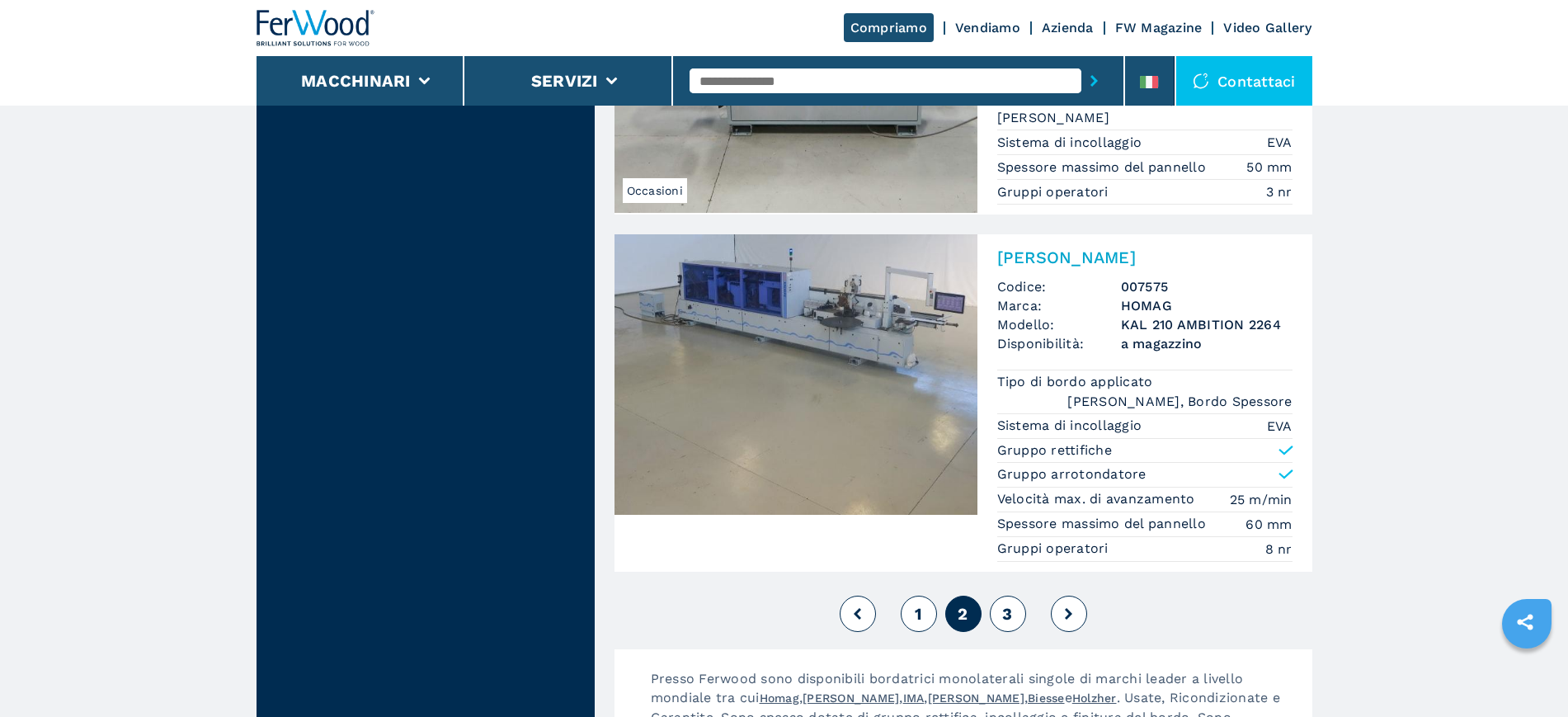
click at [1003, 604] on span "3" at bounding box center [1007, 613] width 10 height 19
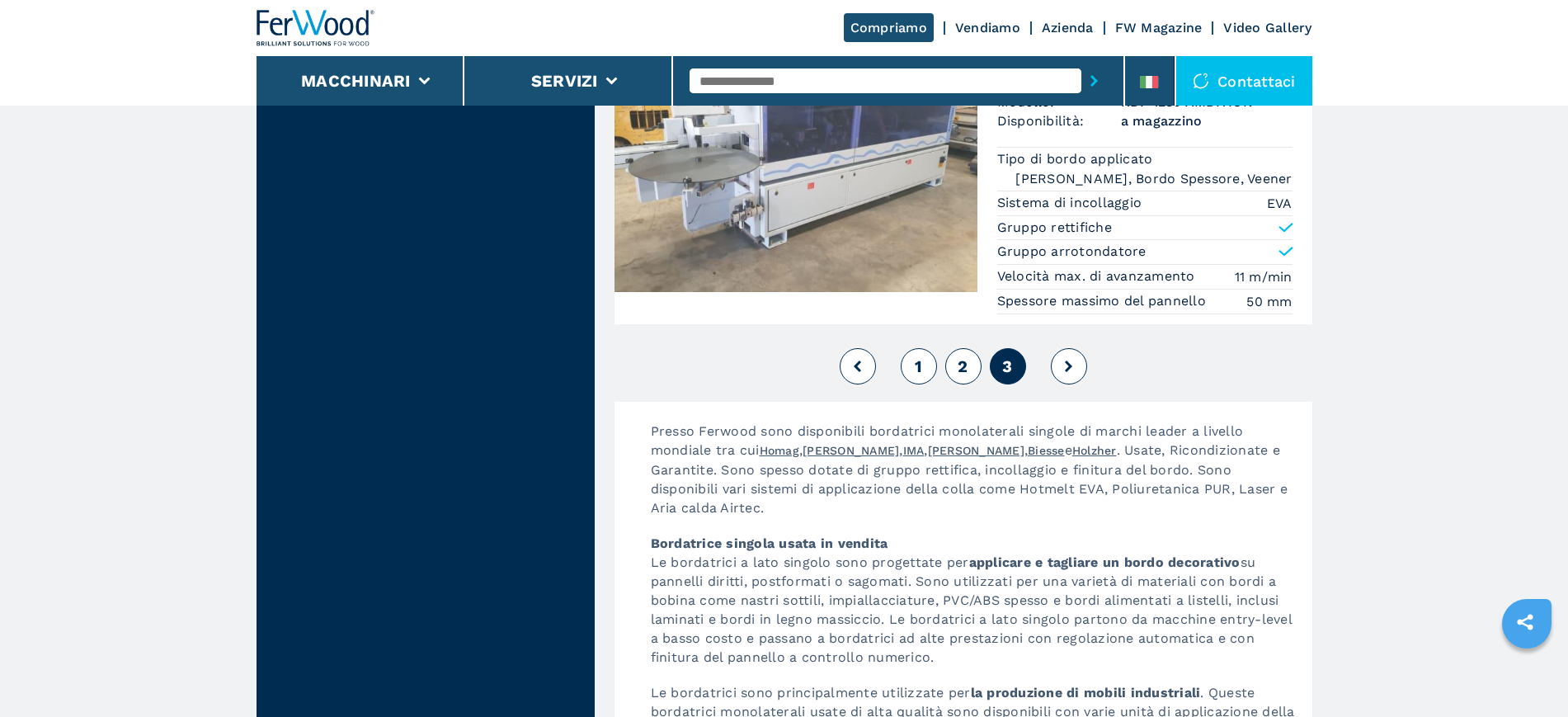
scroll to position [4021, 0]
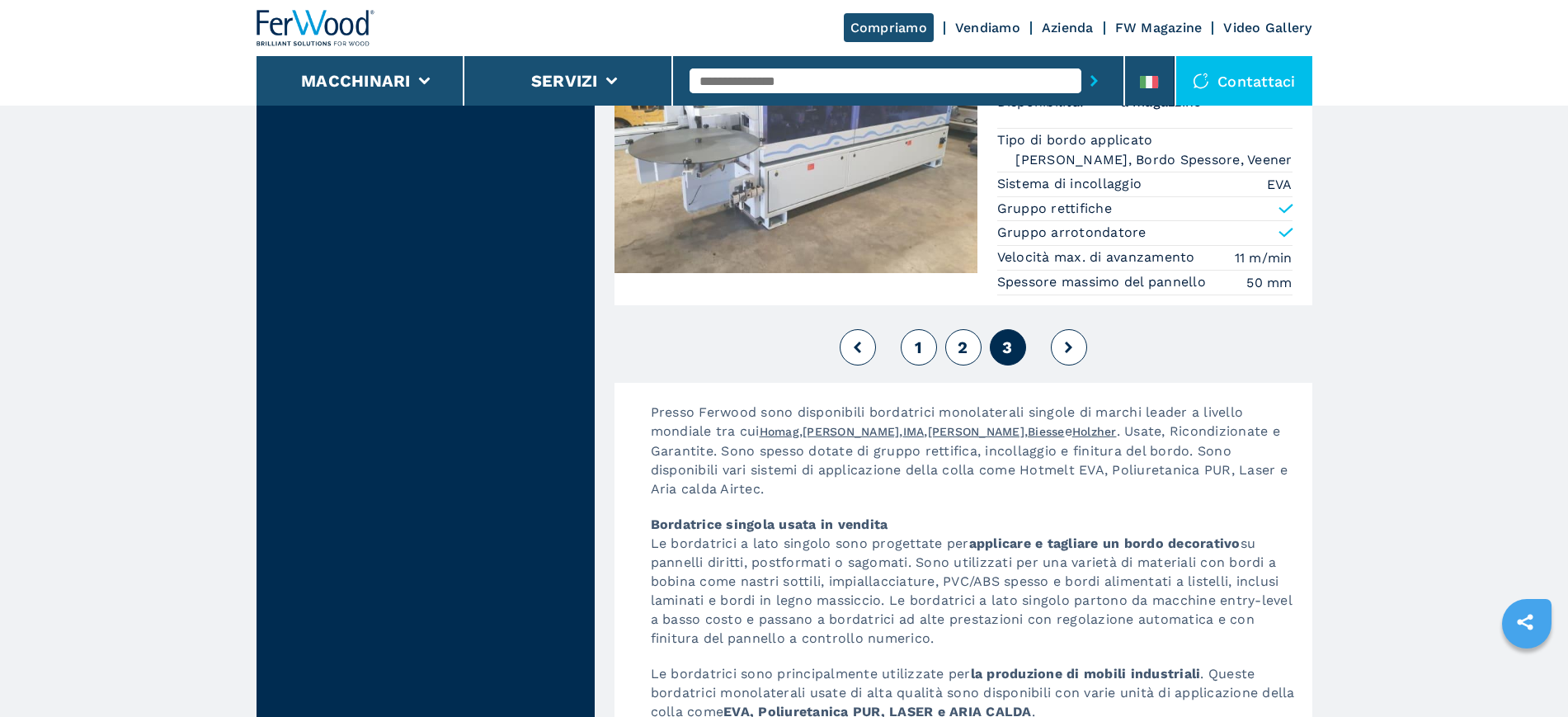
click at [906, 346] on button "1" at bounding box center [918, 347] width 36 height 36
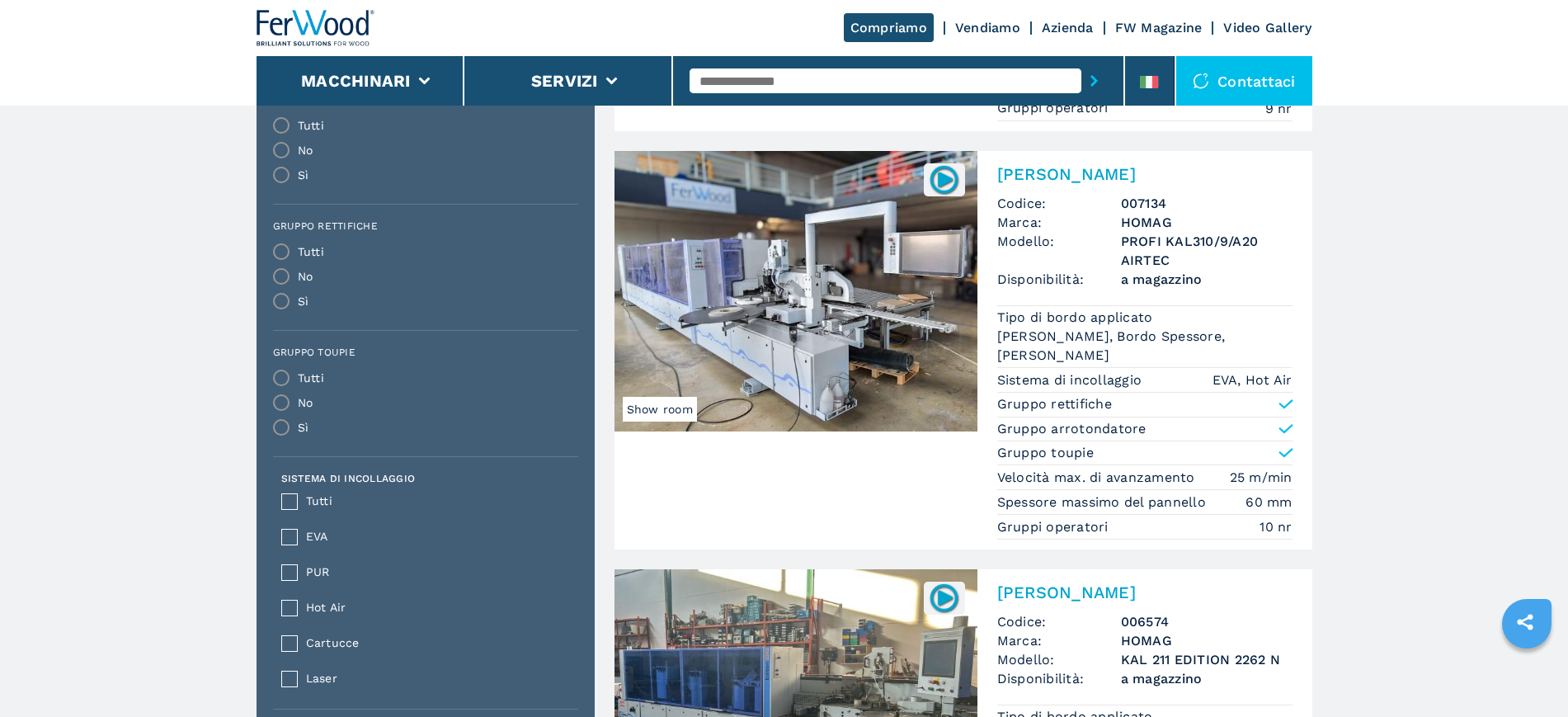
scroll to position [412, 0]
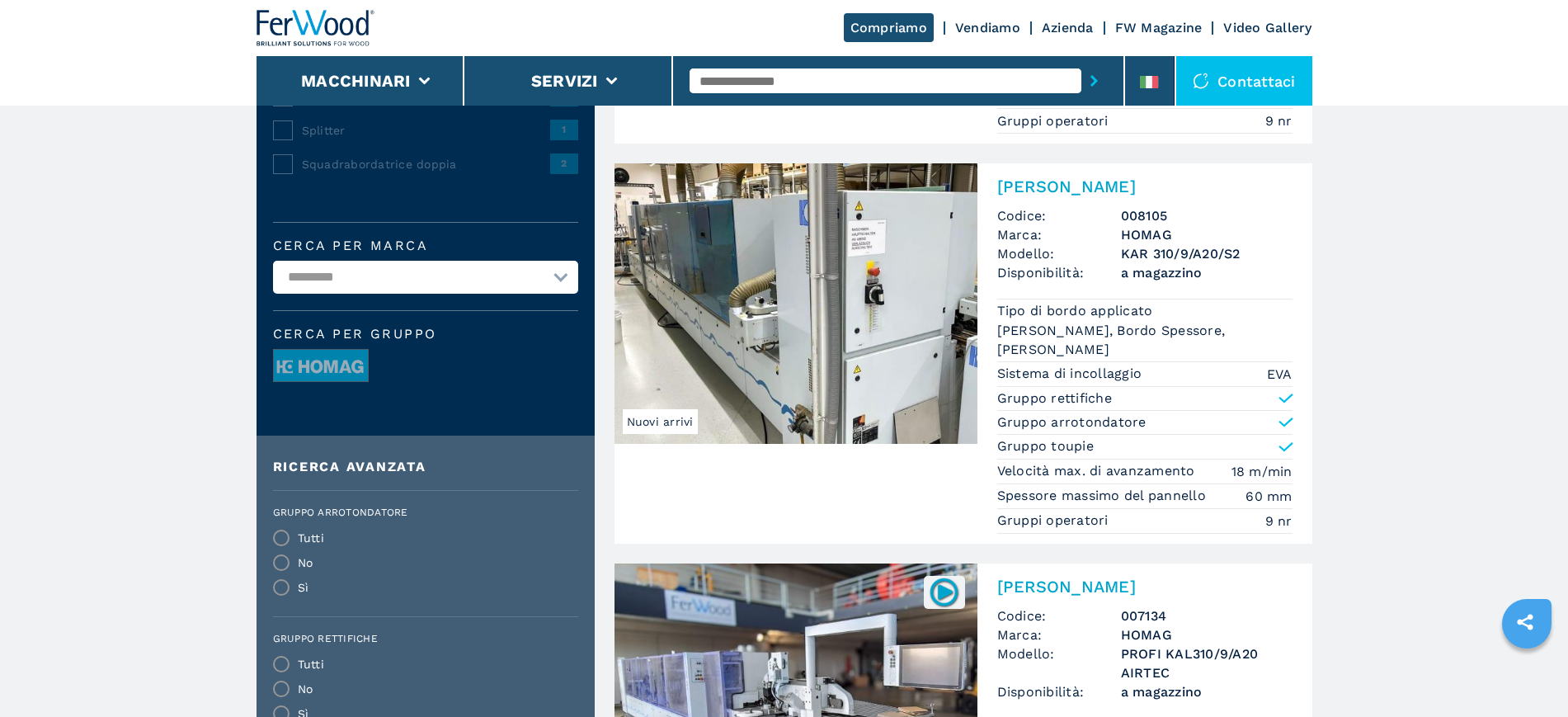
click at [976, 292] on img at bounding box center [795, 303] width 363 height 281
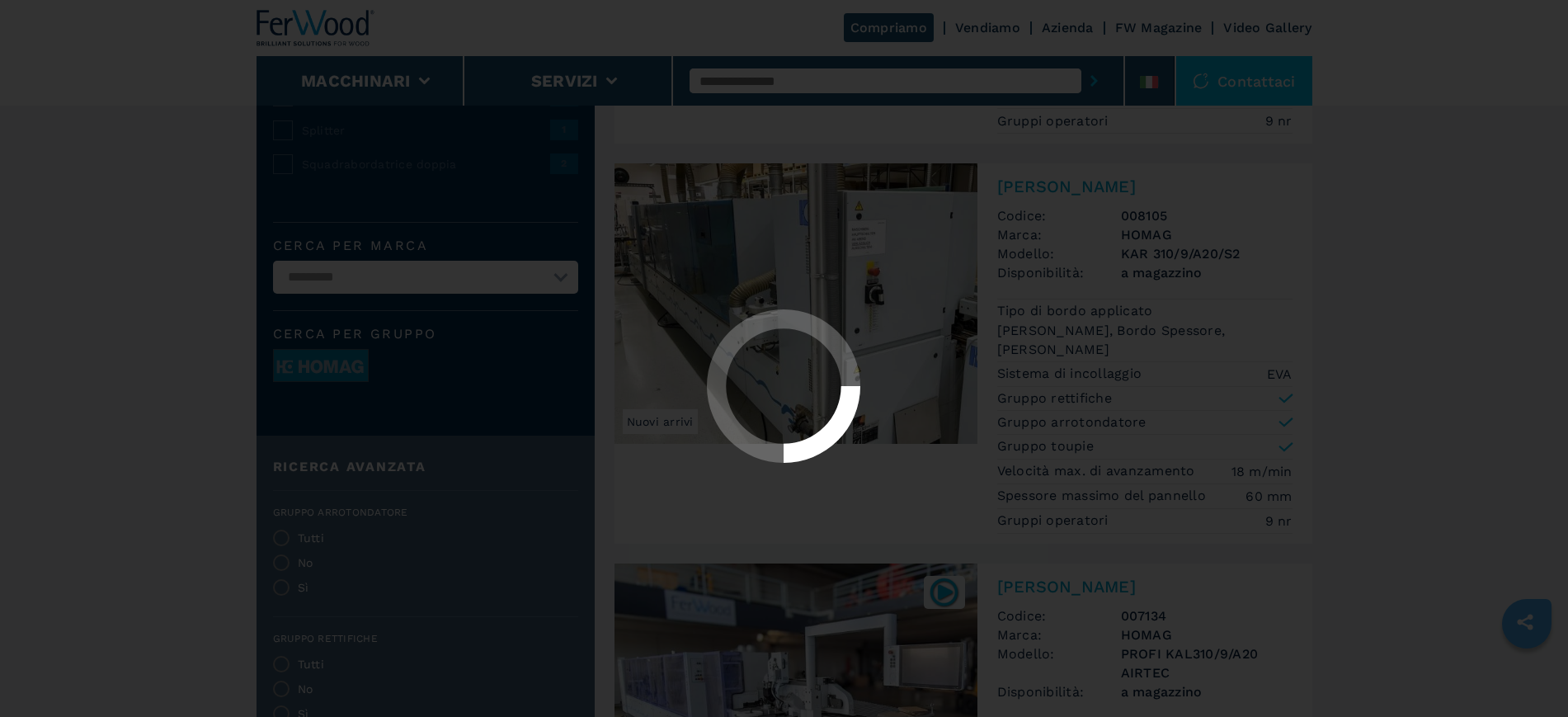
scroll to position [0, 0]
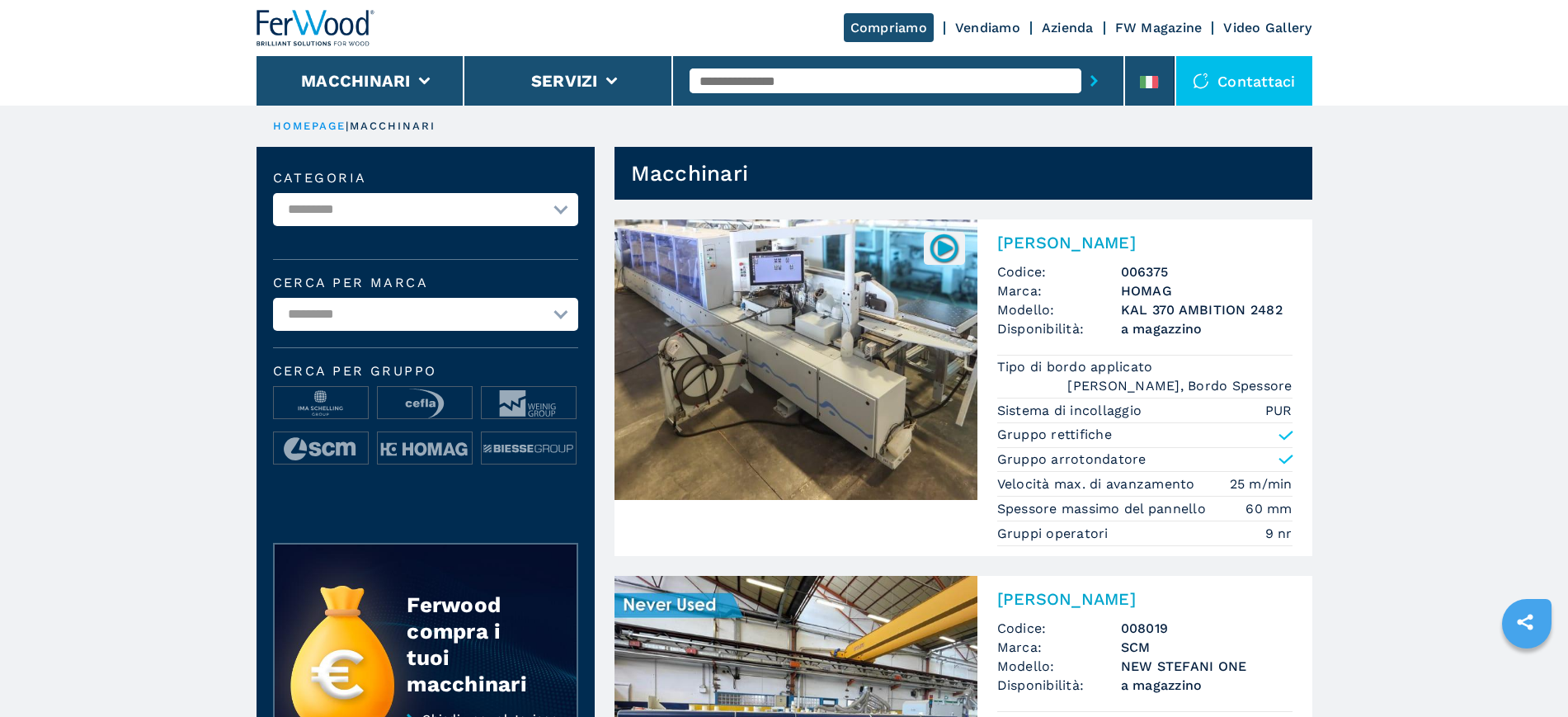
click at [780, 70] on input "text" at bounding box center [885, 80] width 392 height 24
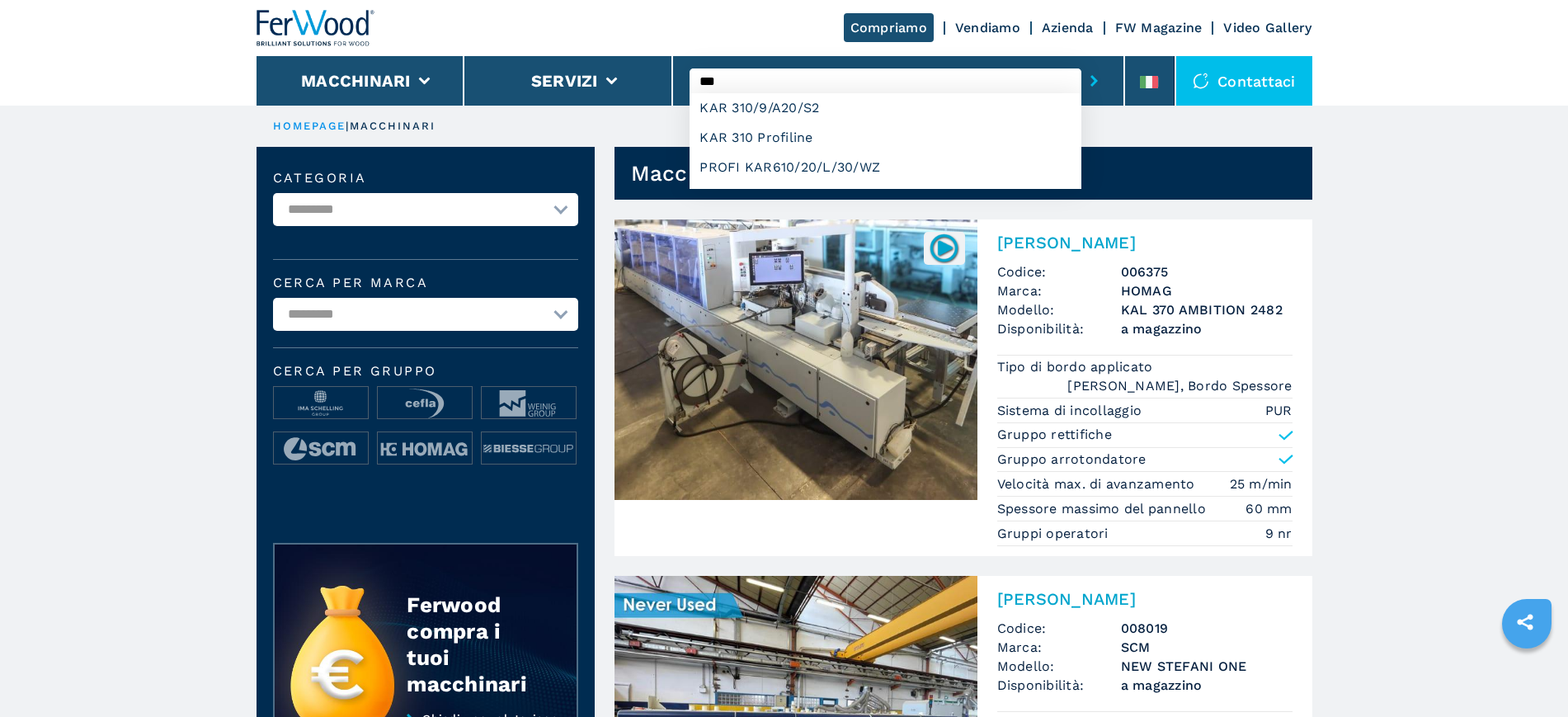
type input "***"
click at [1081, 62] on button "submit-button" at bounding box center [1094, 80] width 25 height 38
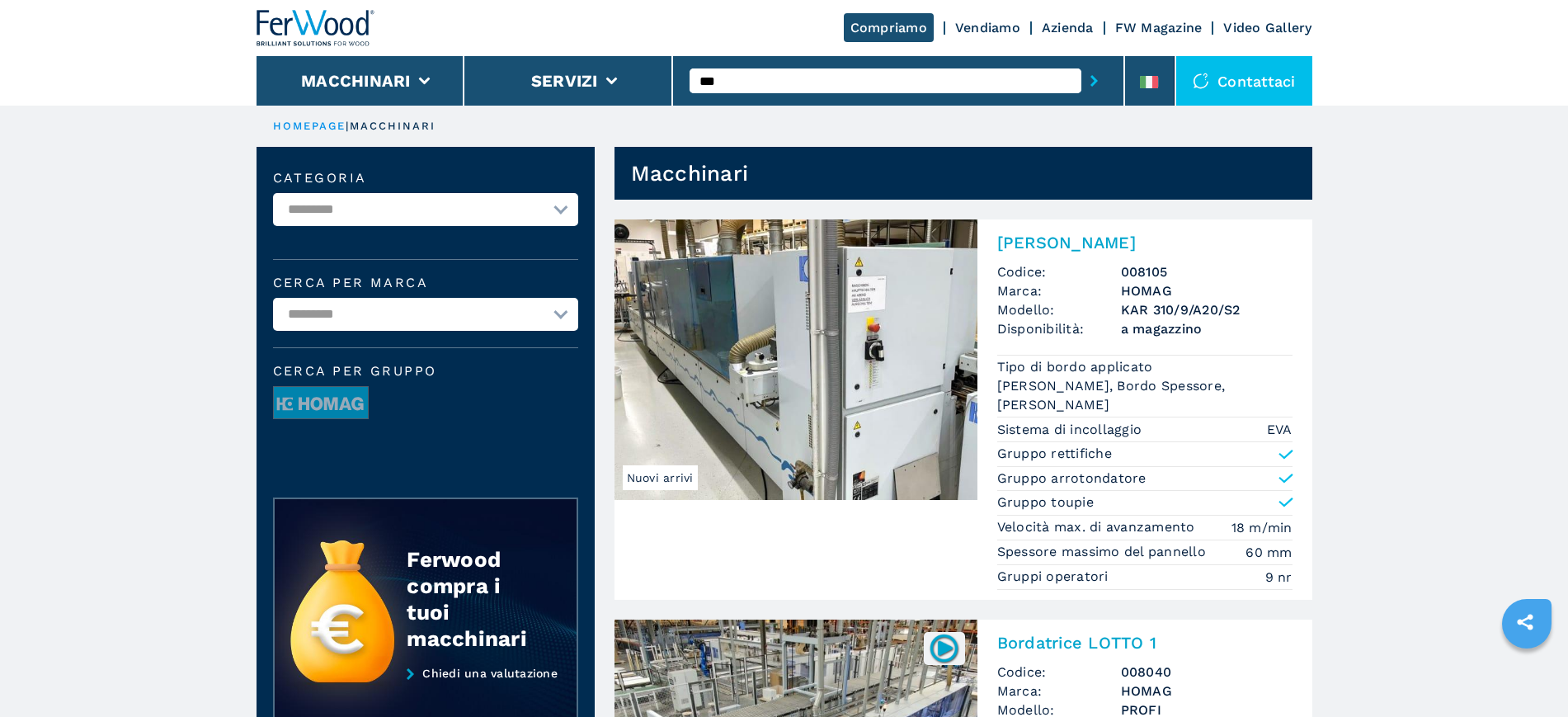
click at [822, 322] on img at bounding box center [795, 359] width 363 height 281
drag, startPoint x: 715, startPoint y: 83, endPoint x: 695, endPoint y: 86, distance: 20.2
click at [695, 86] on input "***" at bounding box center [885, 80] width 392 height 24
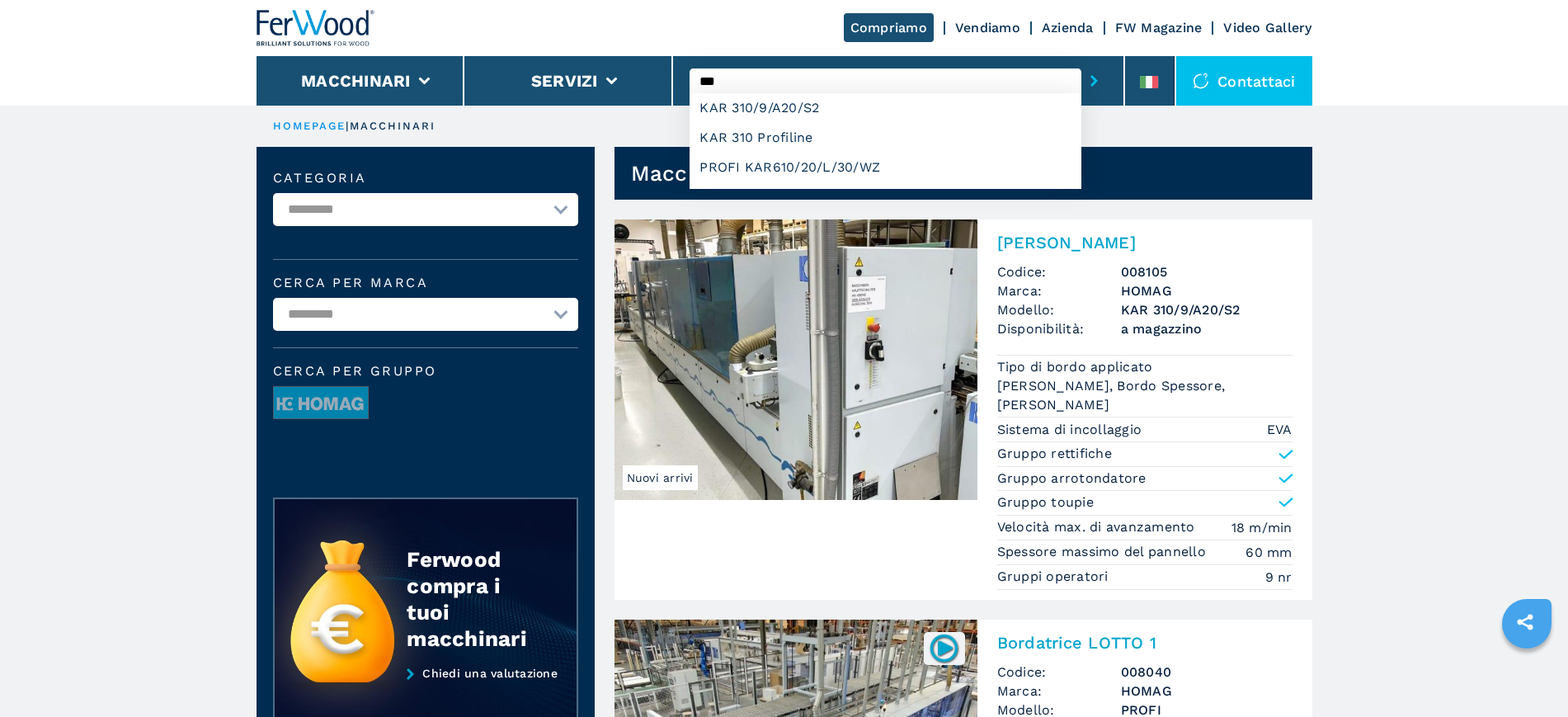
drag, startPoint x: 734, startPoint y: 78, endPoint x: 674, endPoint y: 87, distance: 60.7
click at [674, 87] on div "*** KAR 310/9/A20/S2 KAR 310 Profiline PROFI KAR610/20/L/30/WZ" at bounding box center [899, 81] width 452 height 50
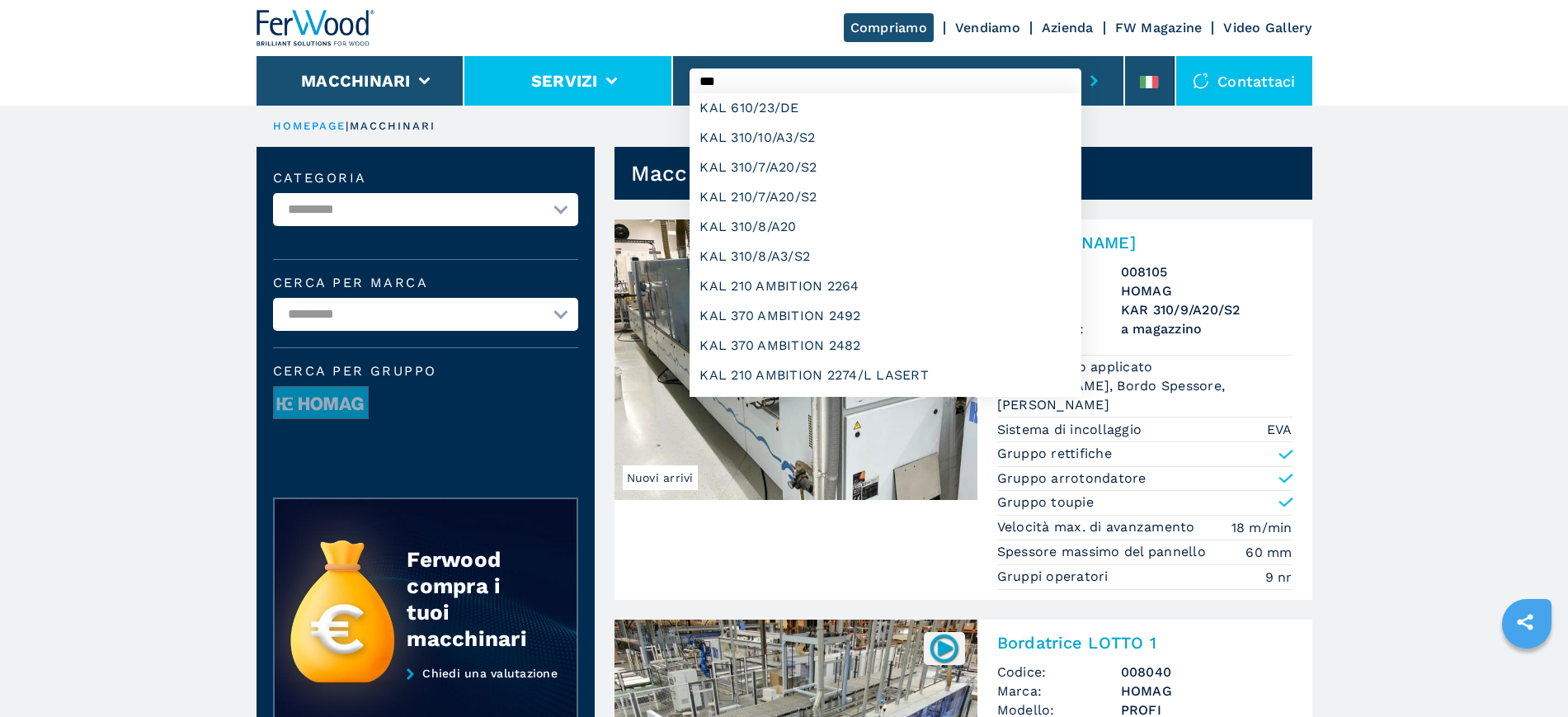
type input "***"
click at [1081, 62] on button "submit-button" at bounding box center [1094, 80] width 25 height 38
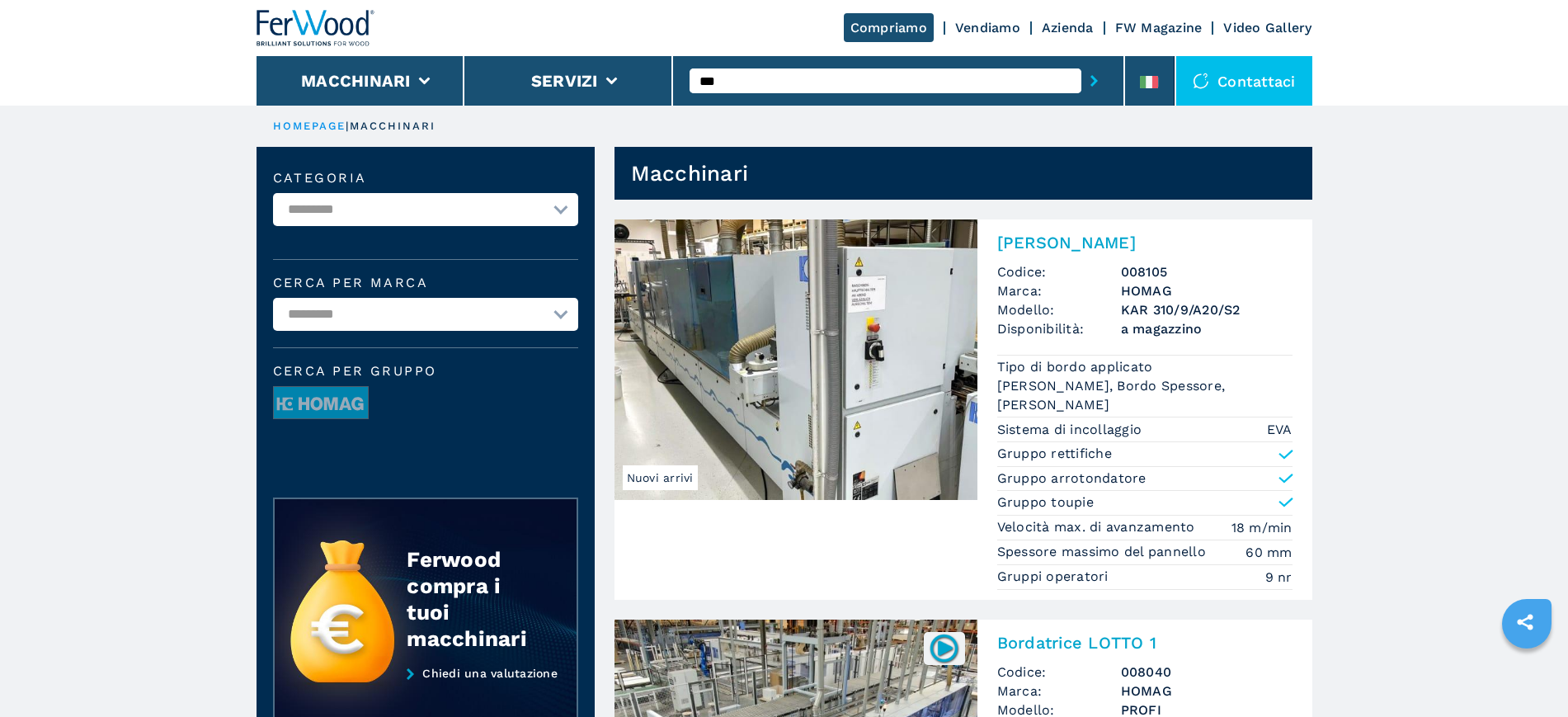
scroll to position [103, 0]
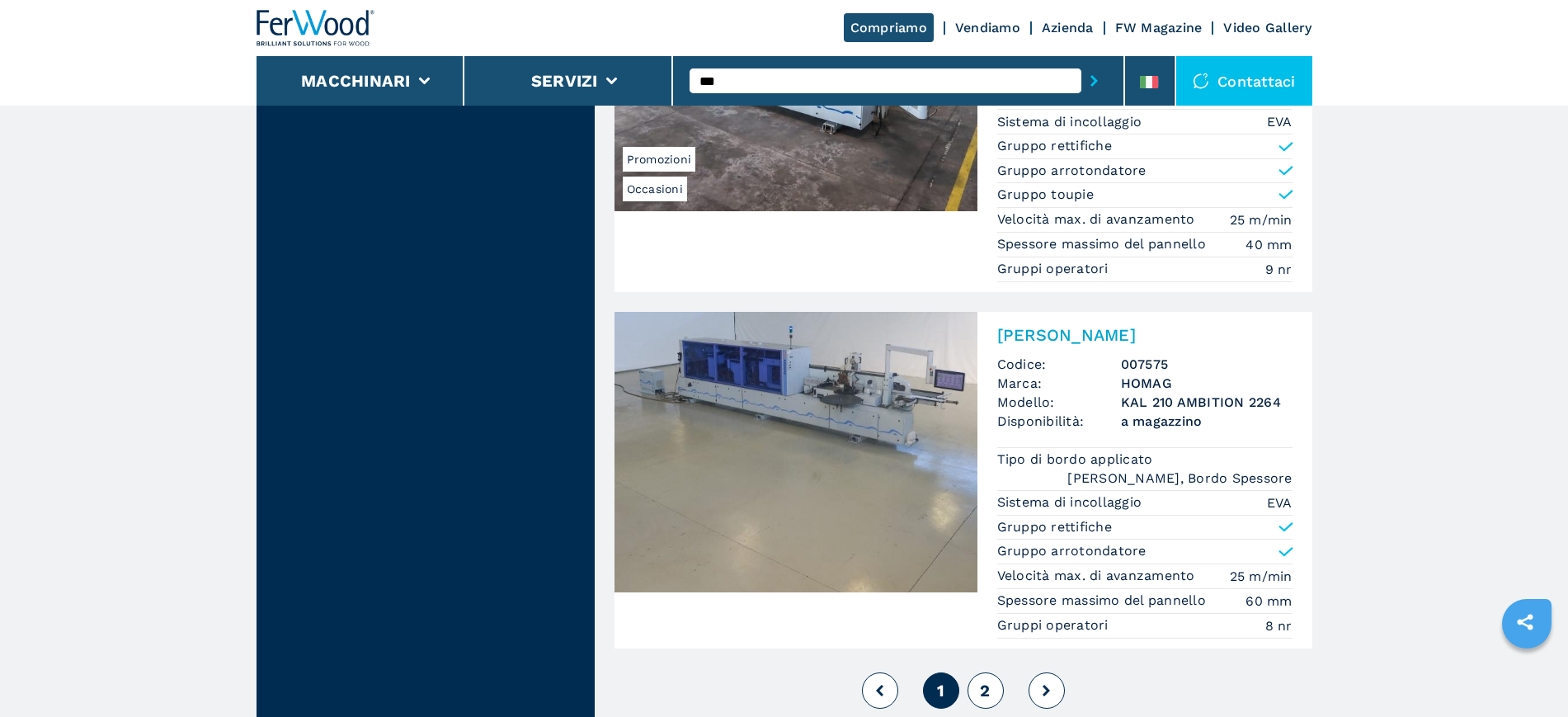
scroll to position [4386, 0]
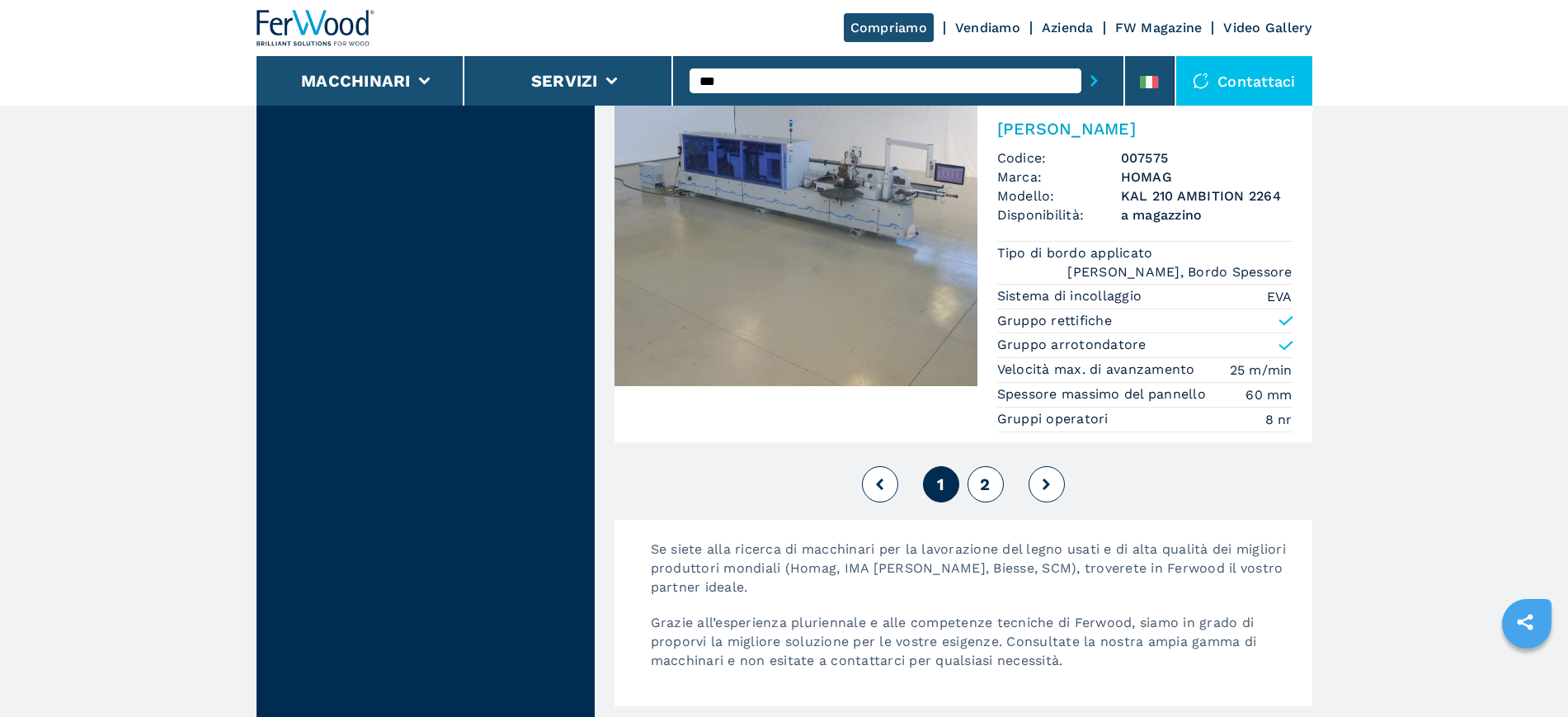
click at [983, 478] on span "2" at bounding box center [985, 484] width 10 height 19
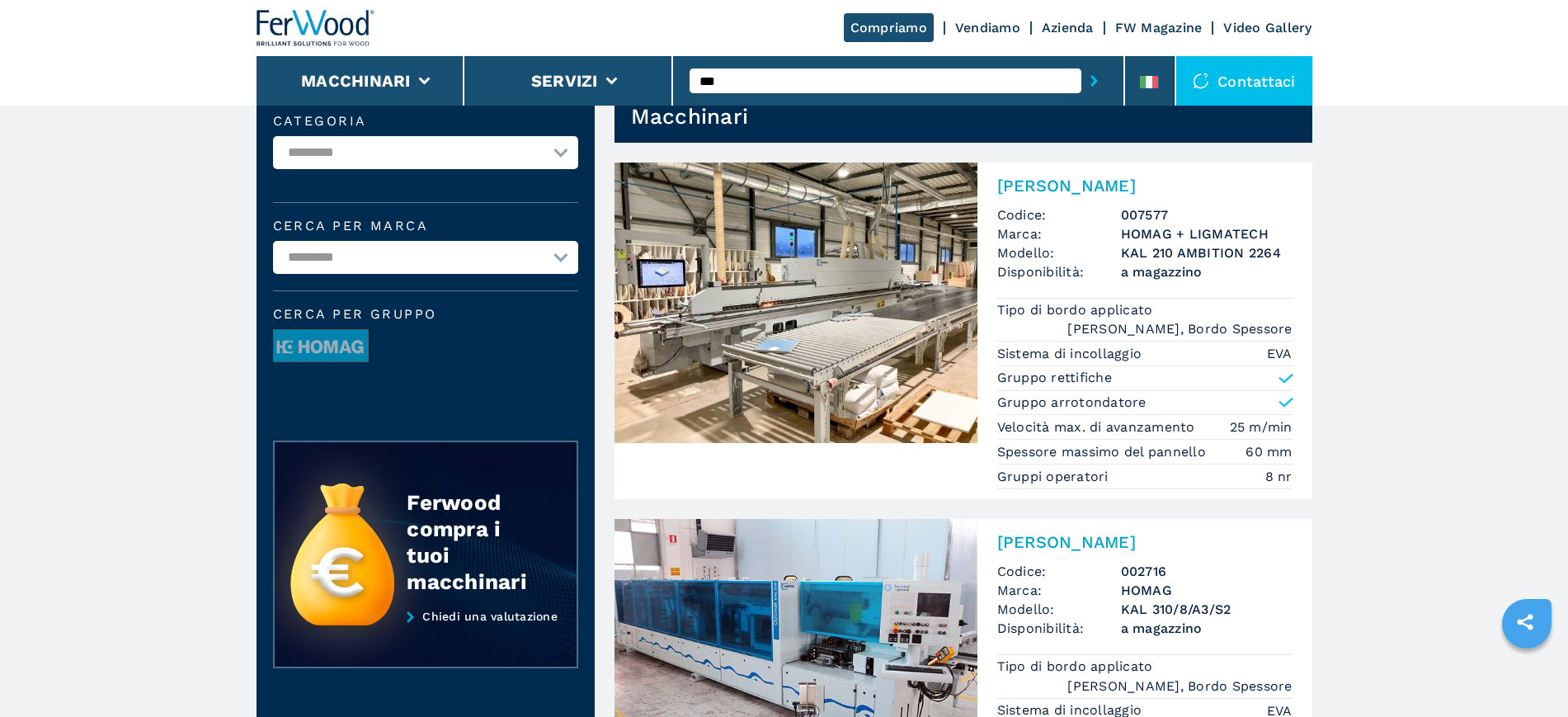
scroll to position [103, 0]
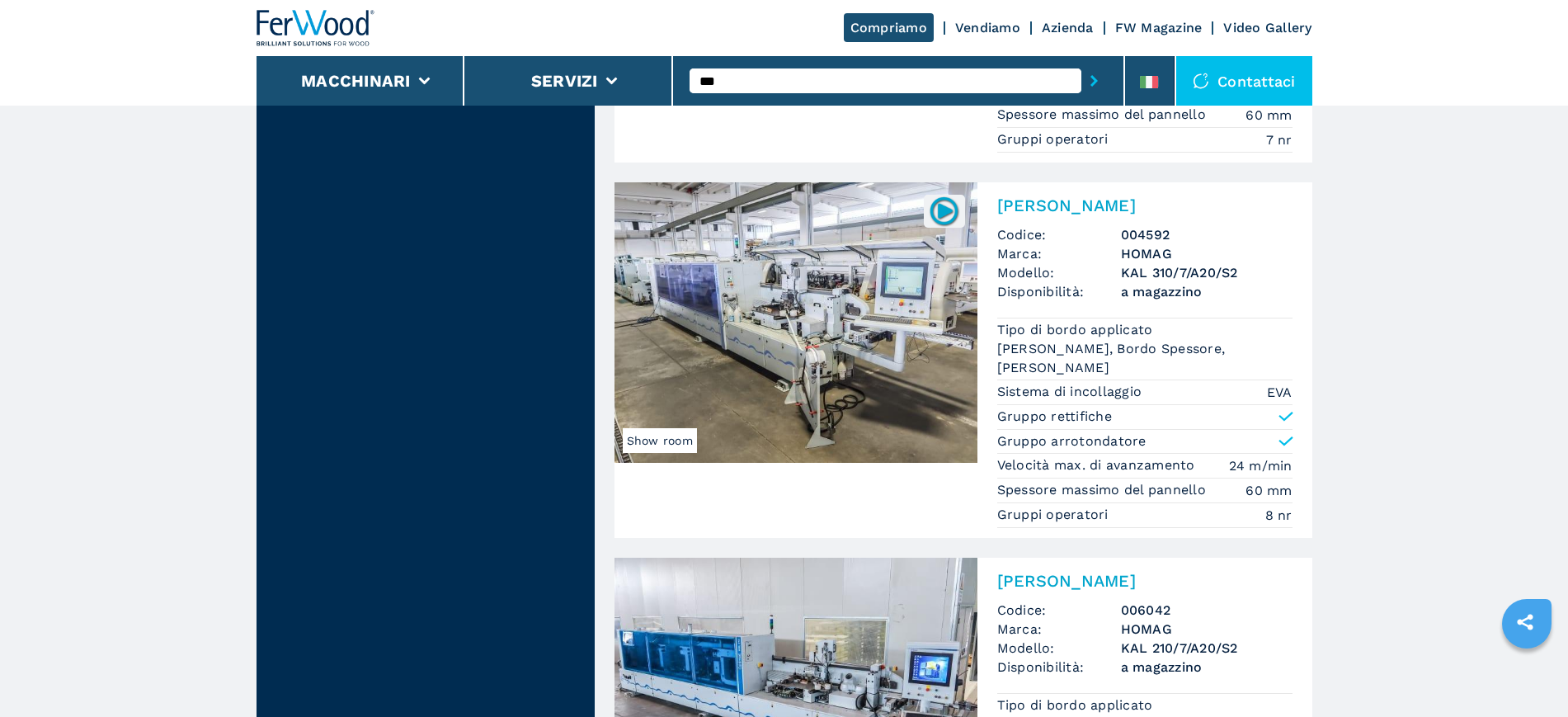
scroll to position [3561, 0]
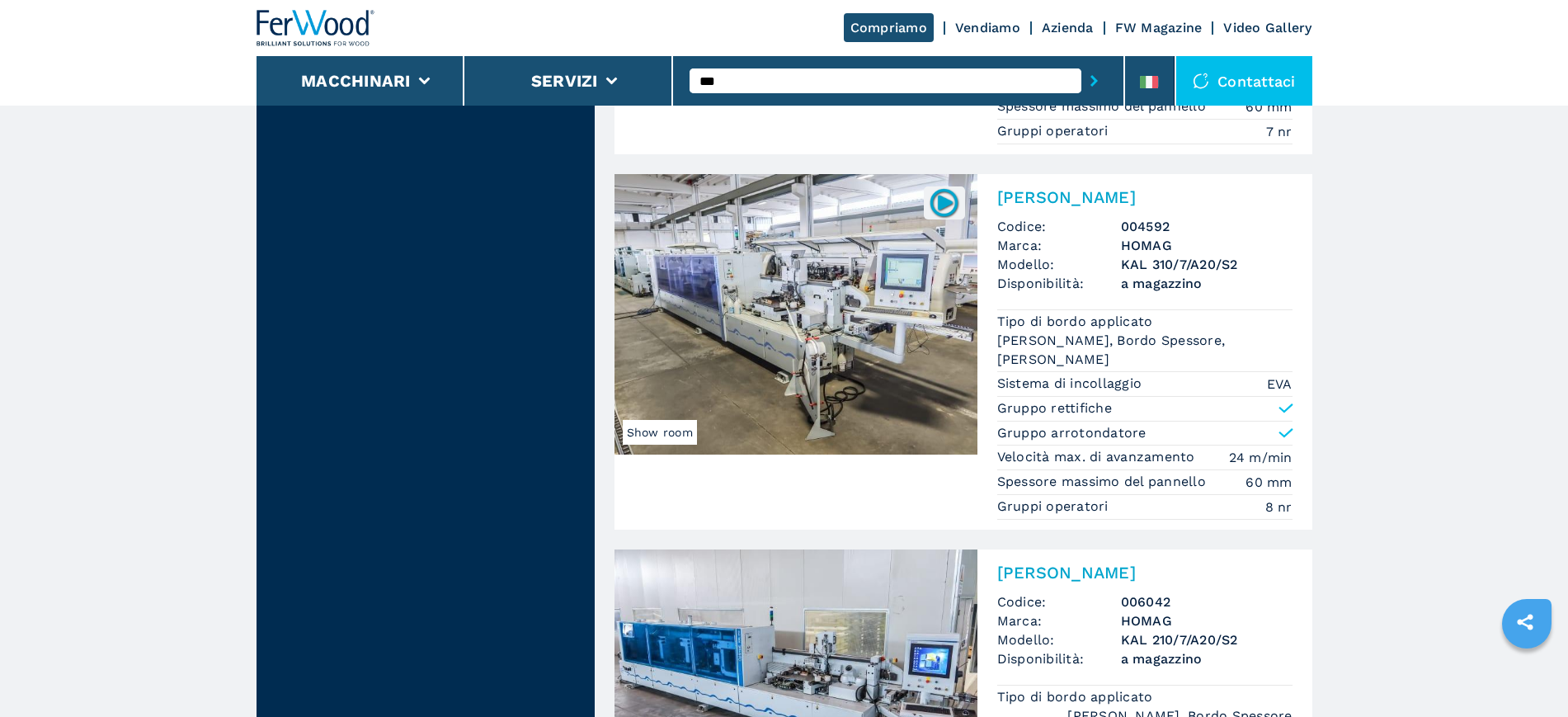
click at [870, 329] on img at bounding box center [795, 314] width 363 height 281
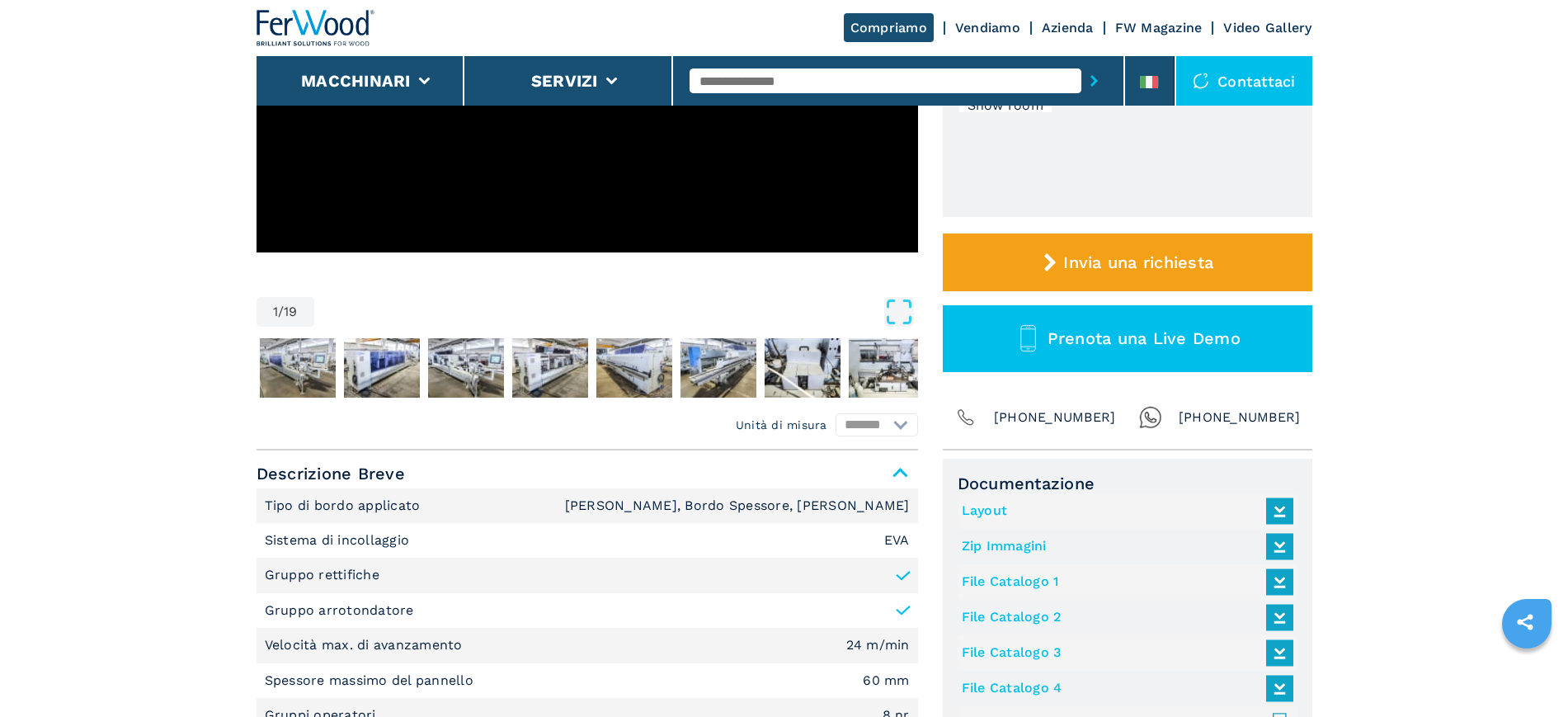
scroll to position [412, 0]
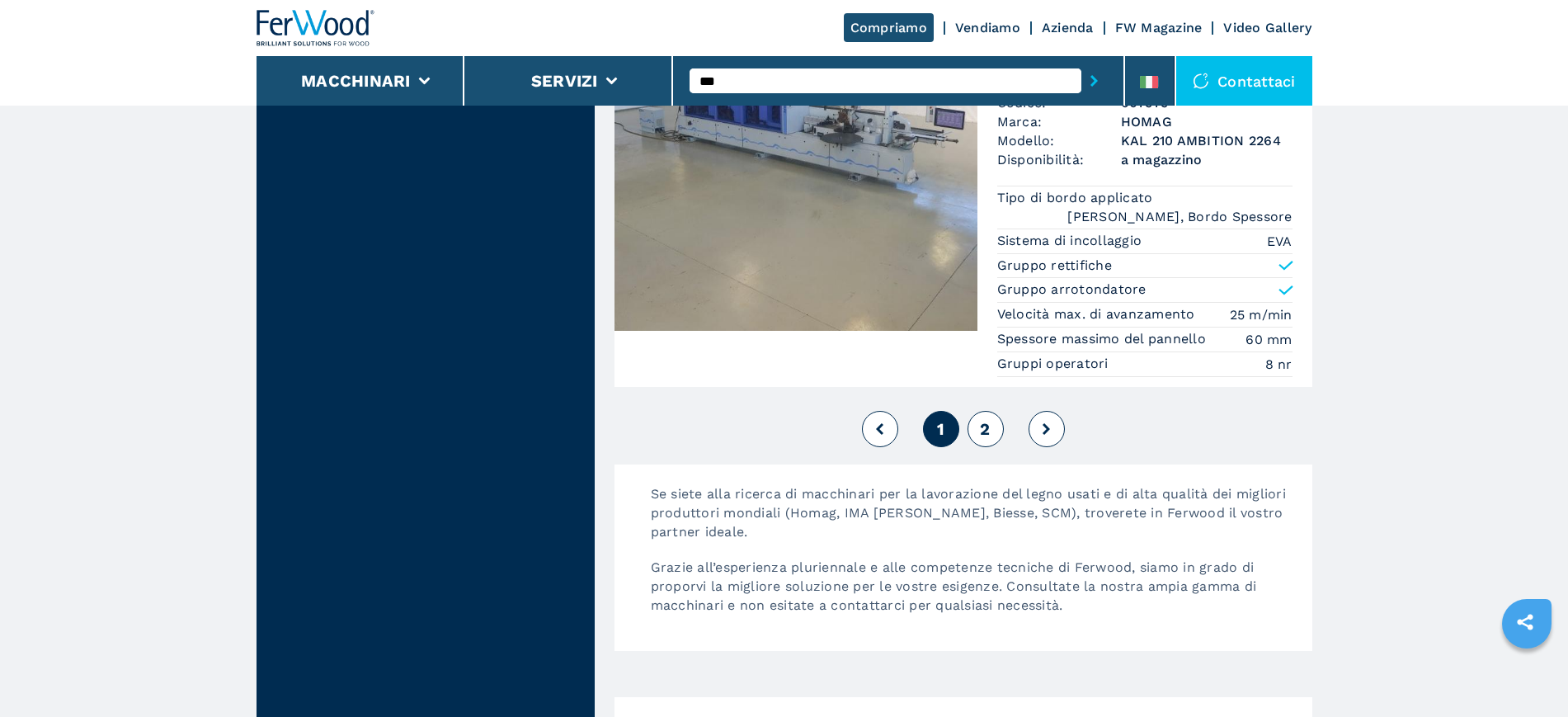
scroll to position [4433, 0]
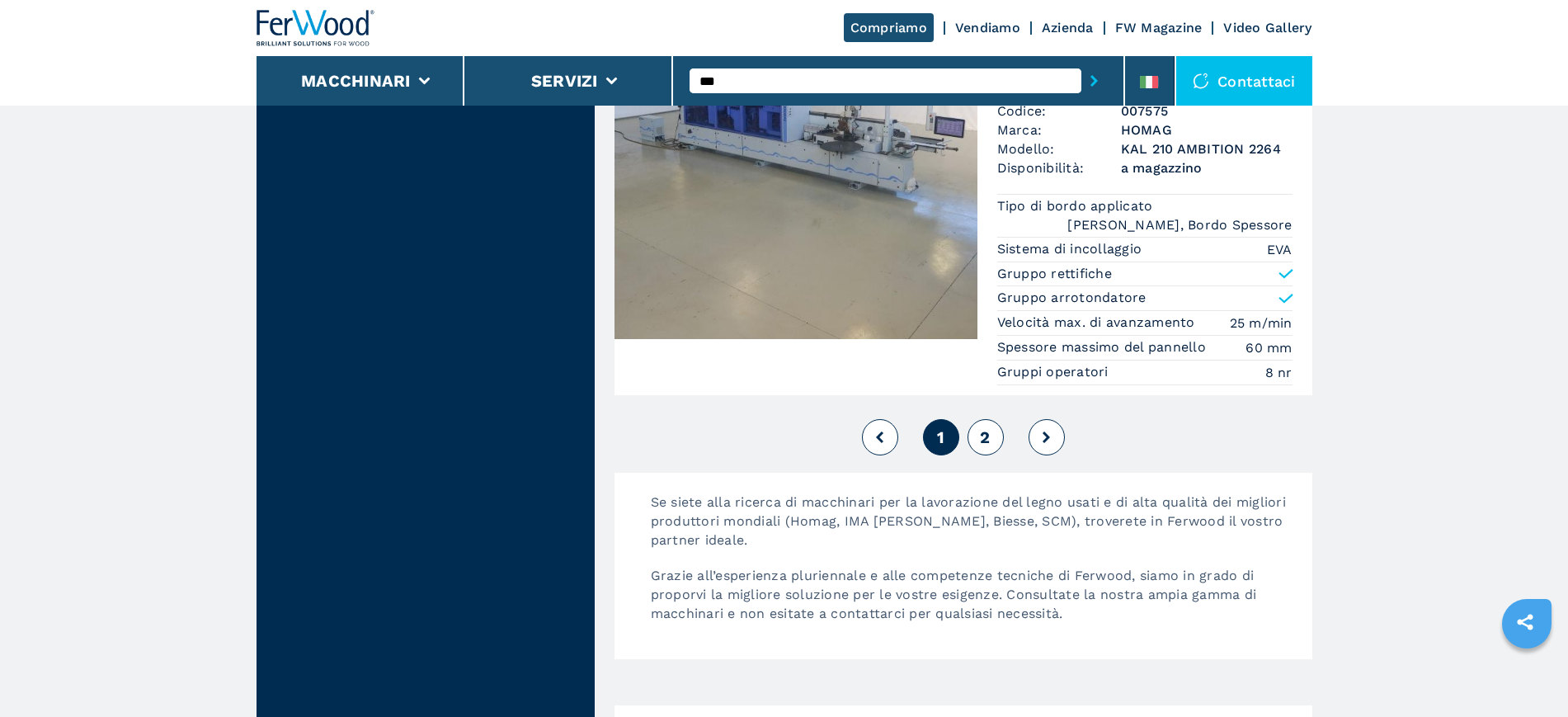
click at [962, 420] on div "1 2" at bounding box center [963, 436] width 698 height 45
click at [982, 436] on span "2" at bounding box center [985, 436] width 10 height 19
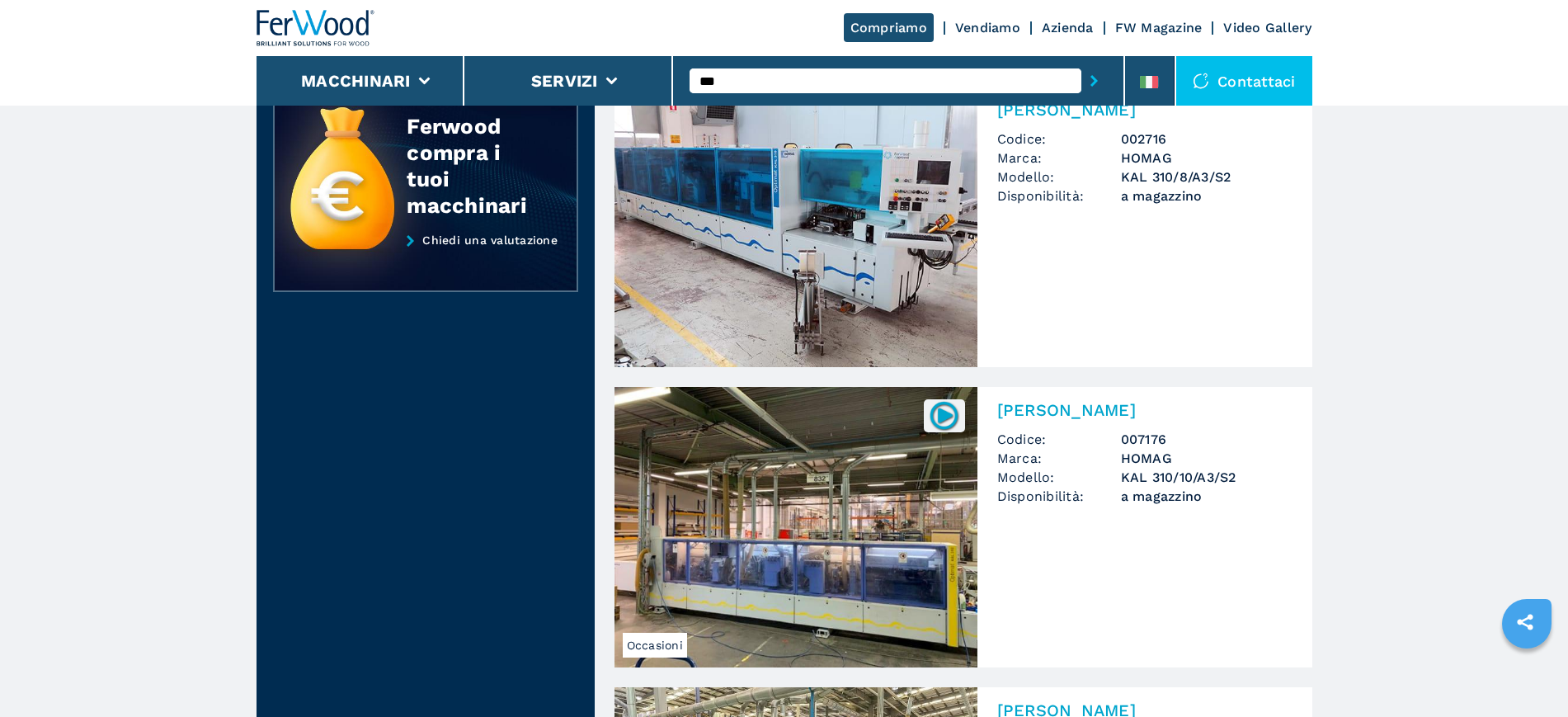
scroll to position [618, 0]
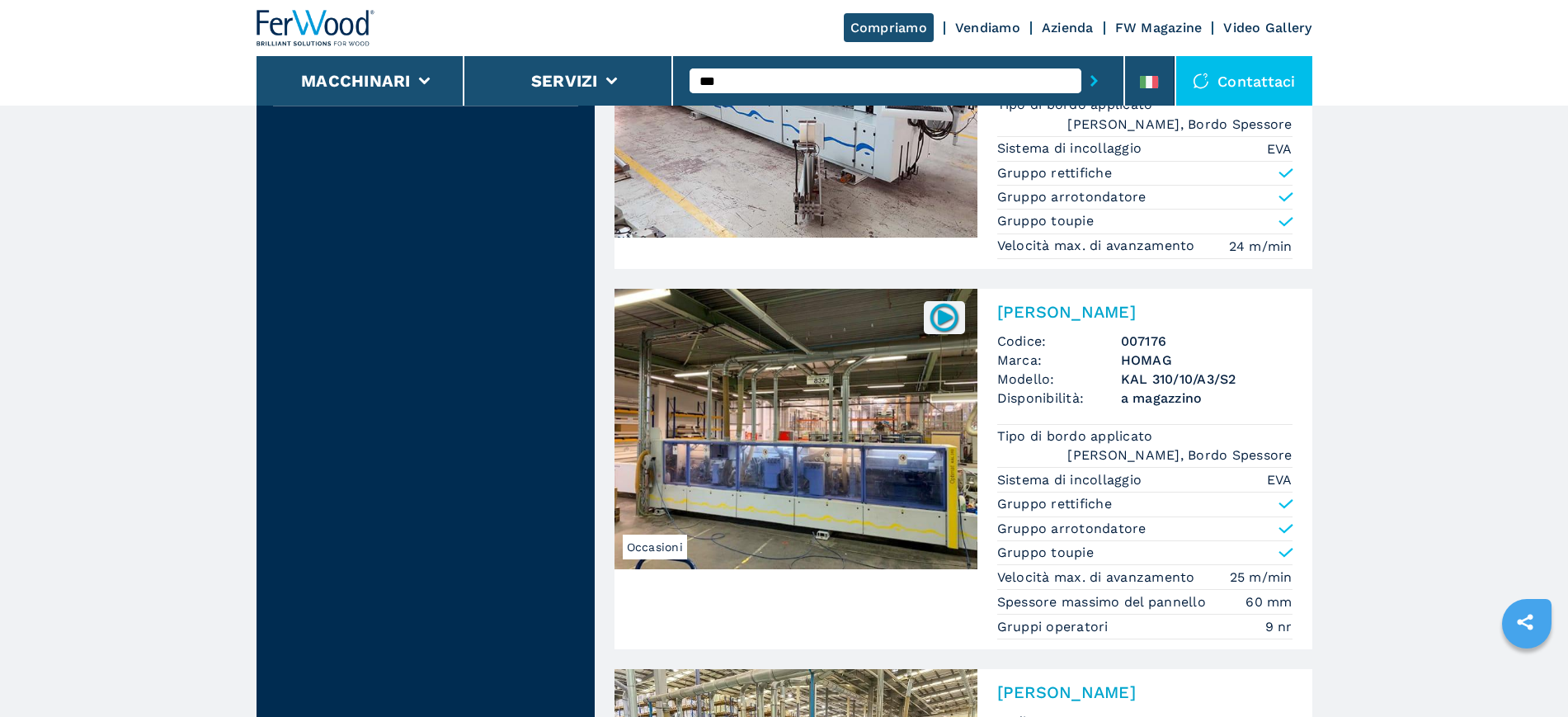
click at [875, 333] on img at bounding box center [795, 429] width 363 height 281
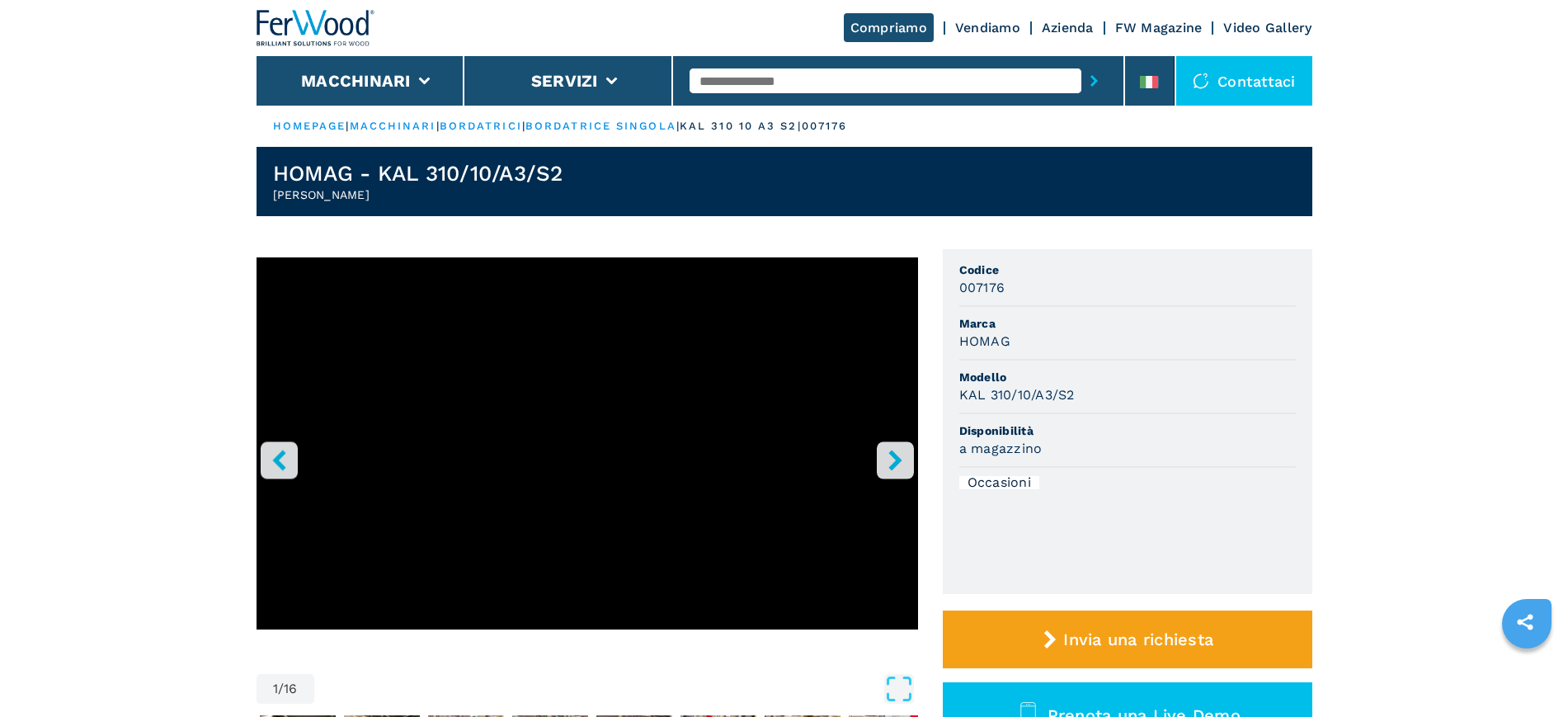
click at [894, 463] on icon "right-button" at bounding box center [895, 460] width 13 height 20
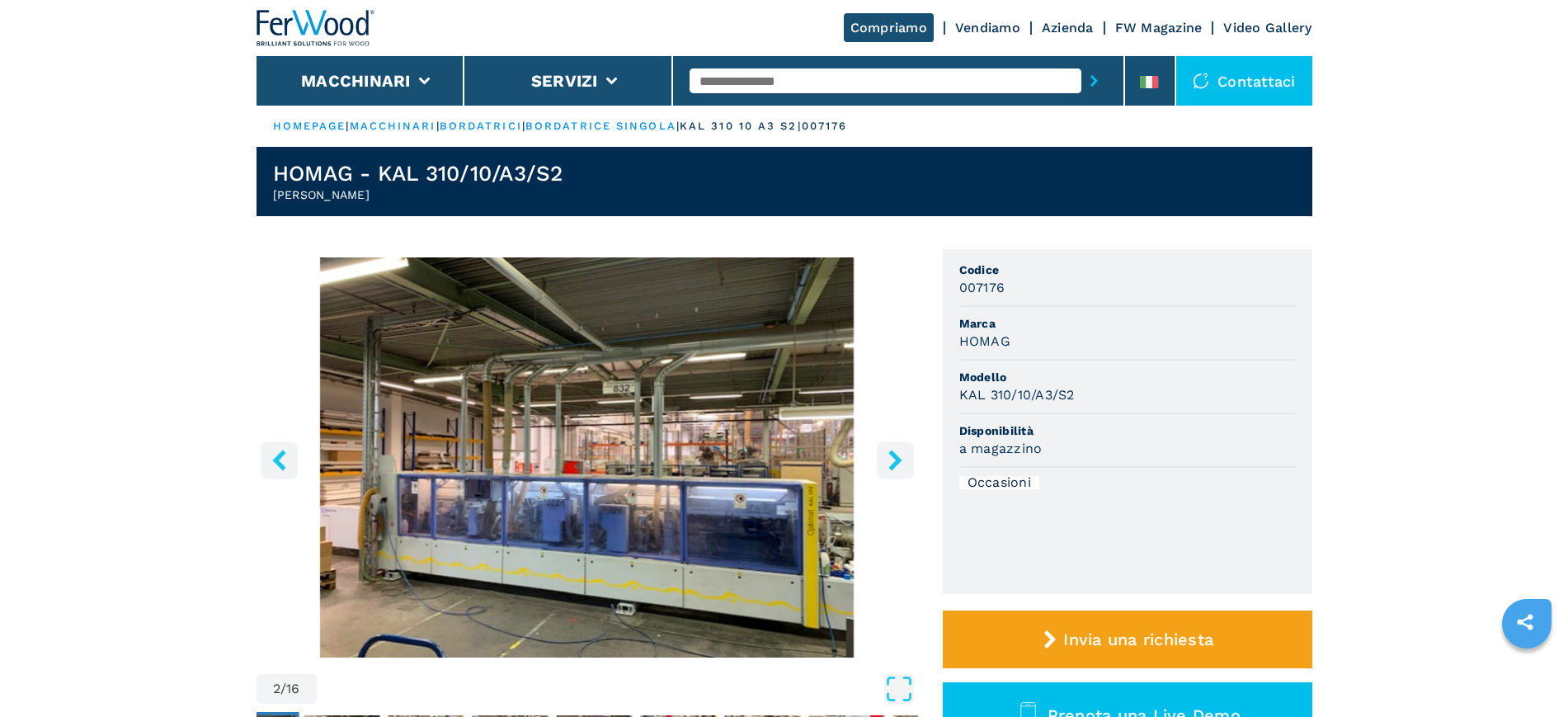
click at [894, 463] on icon "right-button" at bounding box center [895, 460] width 13 height 20
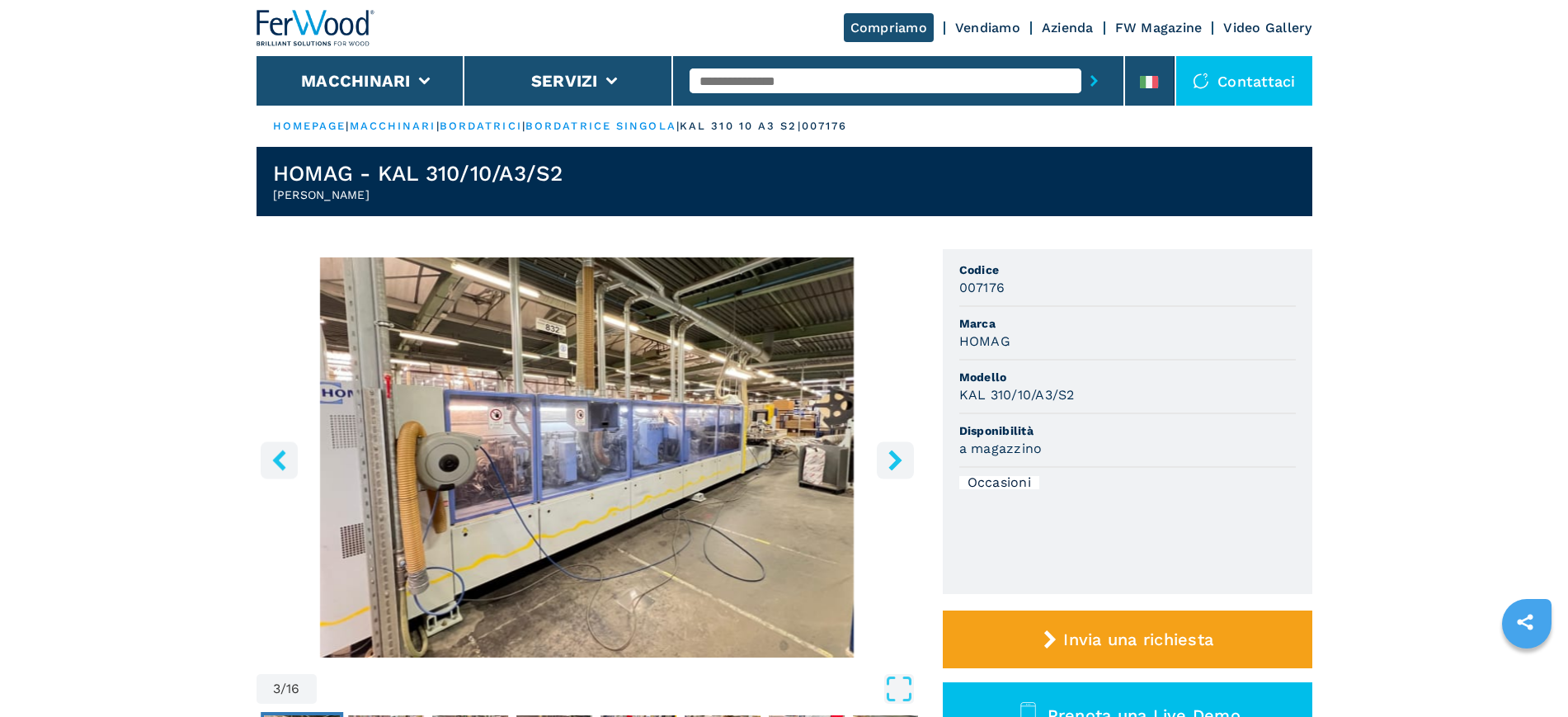
click at [894, 463] on icon "right-button" at bounding box center [895, 460] width 13 height 20
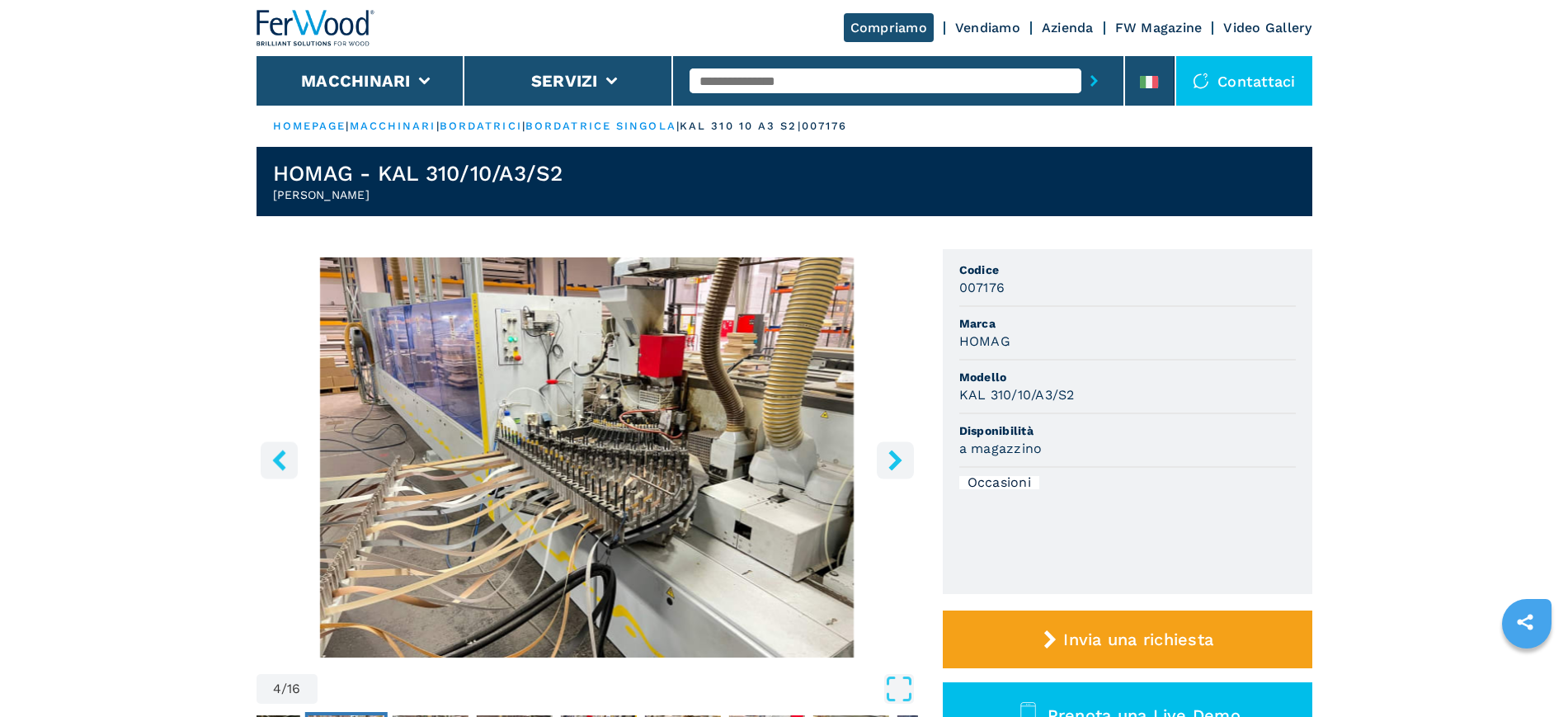
click at [894, 463] on icon "right-button" at bounding box center [895, 460] width 13 height 20
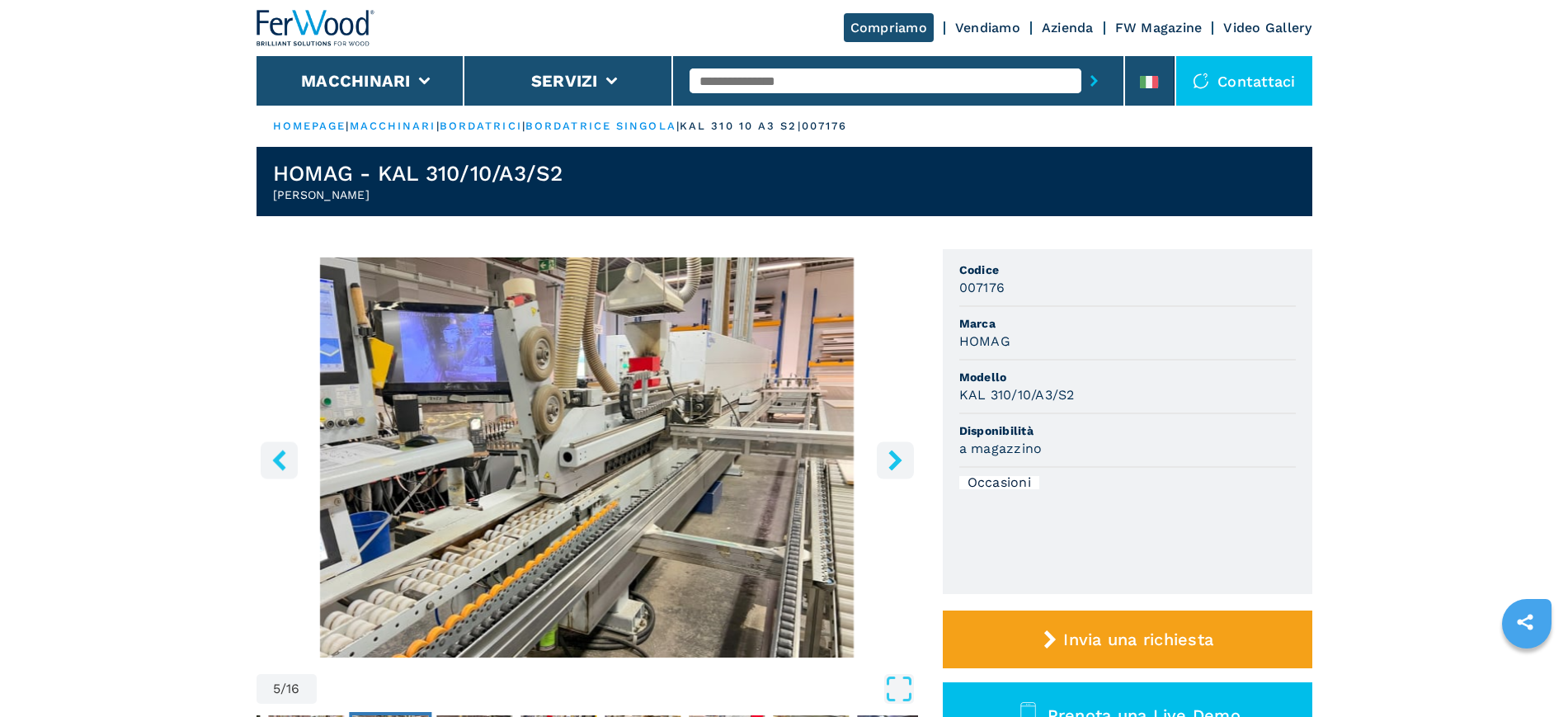
click at [894, 463] on icon "right-button" at bounding box center [895, 460] width 13 height 20
